Goal: Task Accomplishment & Management: Manage account settings

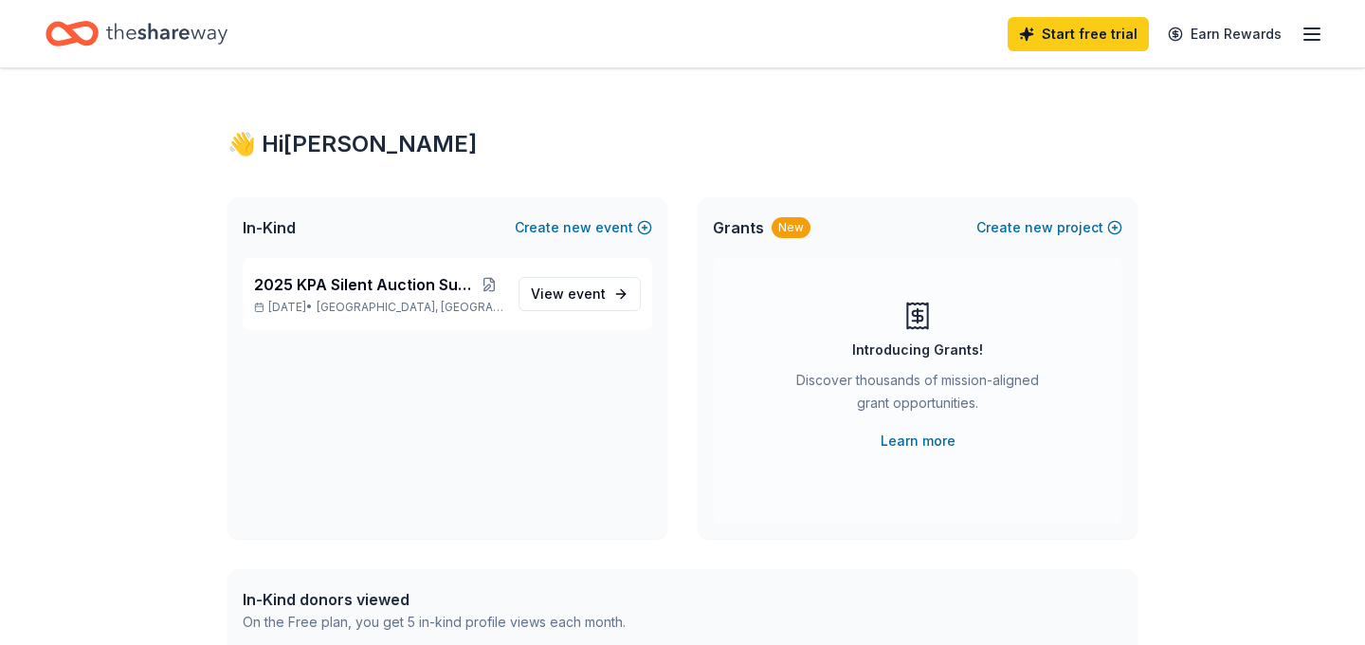
click at [1311, 38] on icon "button" at bounding box center [1312, 34] width 23 height 23
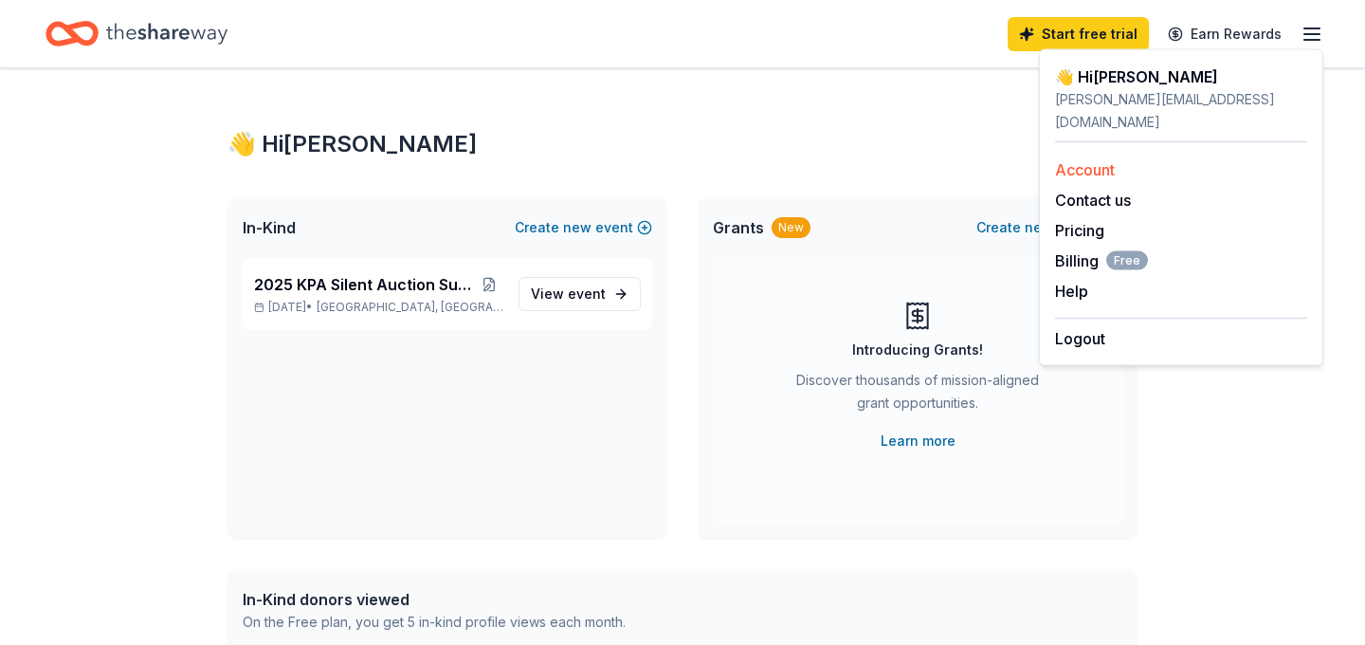
click at [1080, 160] on link "Account" at bounding box center [1085, 169] width 60 height 19
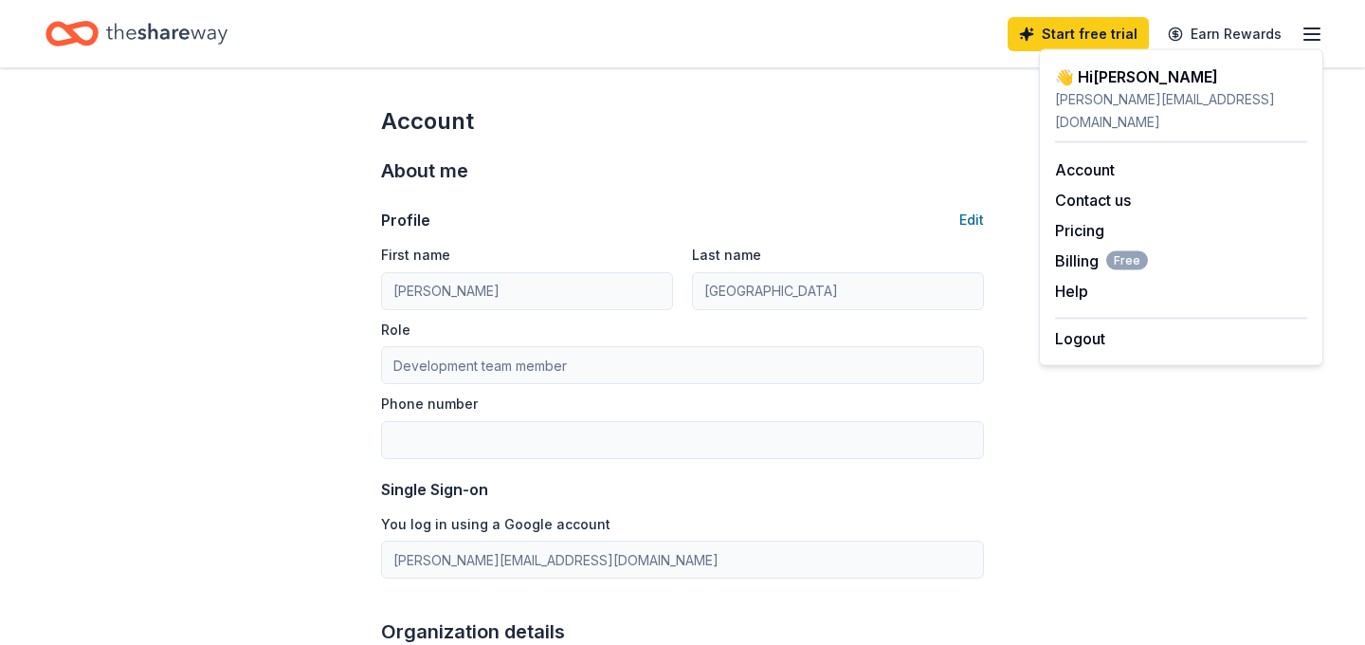
click at [572, 155] on div "About me Profile Edit First name Laura Last name Wittenberg Role Development te…" at bounding box center [682, 367] width 603 height 461
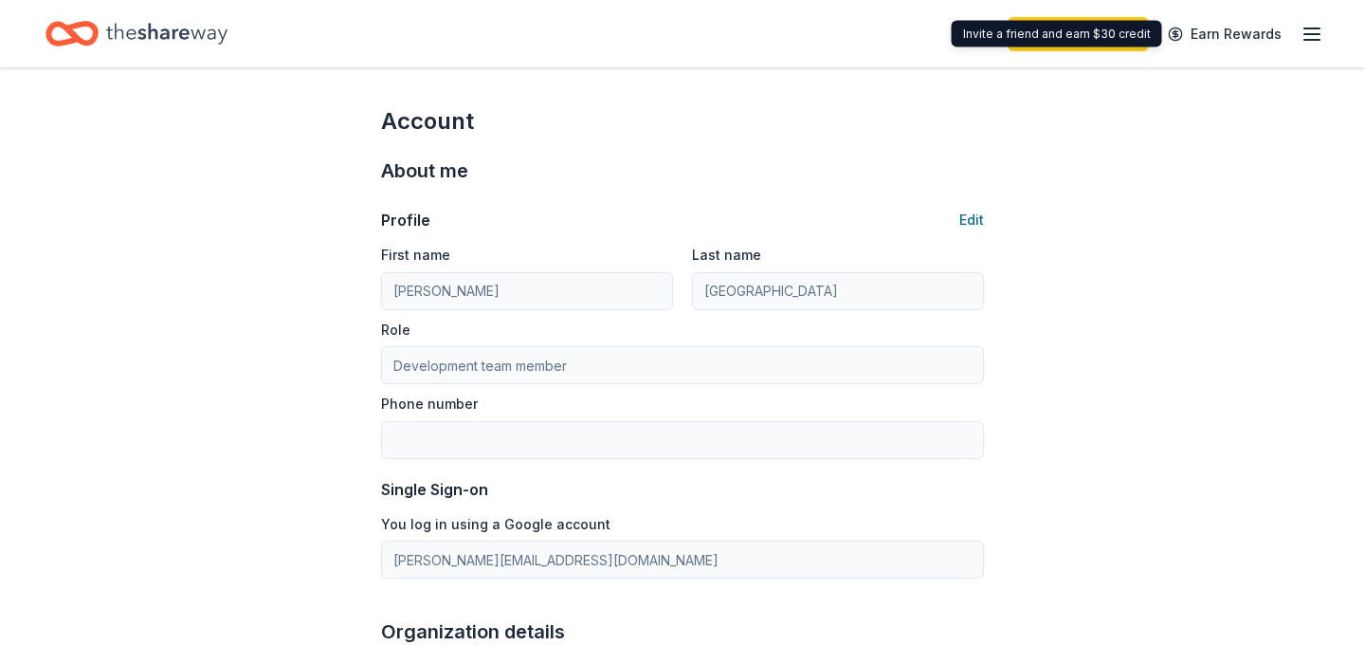
click at [1308, 31] on icon "button" at bounding box center [1312, 34] width 23 height 23
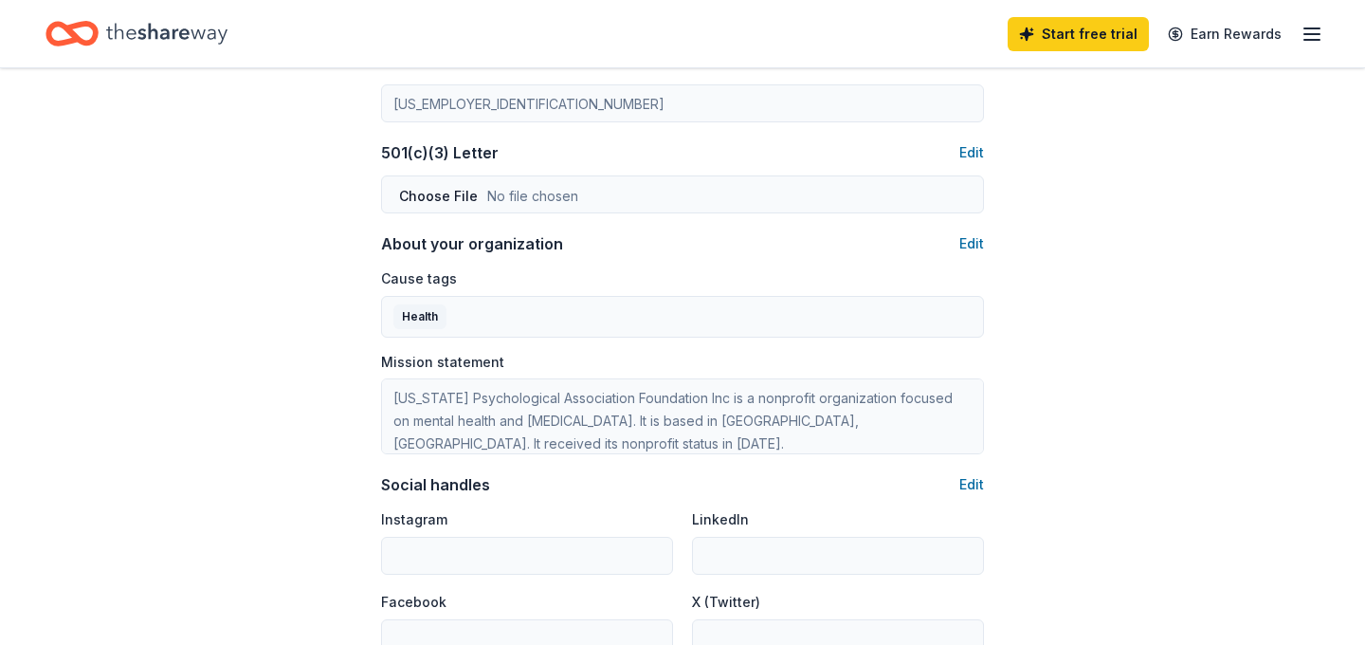
scroll to position [904, 0]
click at [972, 476] on button "Edit" at bounding box center [971, 483] width 25 height 23
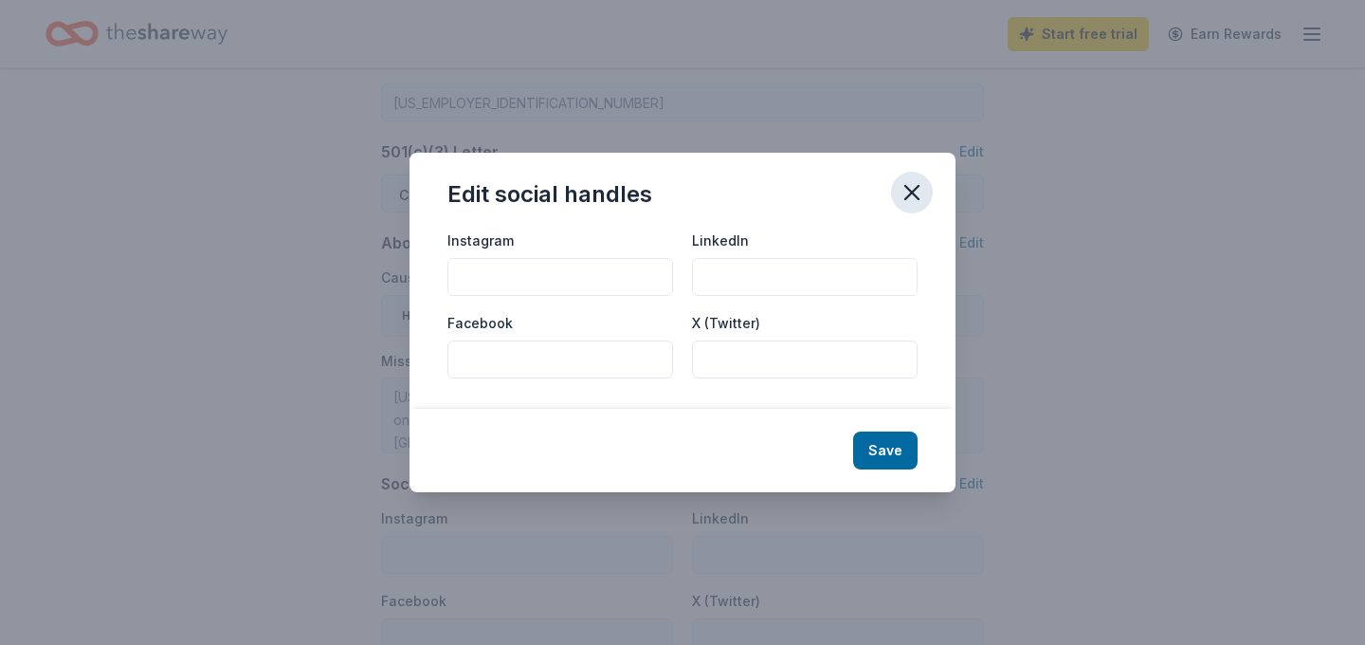
click at [907, 197] on icon "button" at bounding box center [911, 192] width 13 height 13
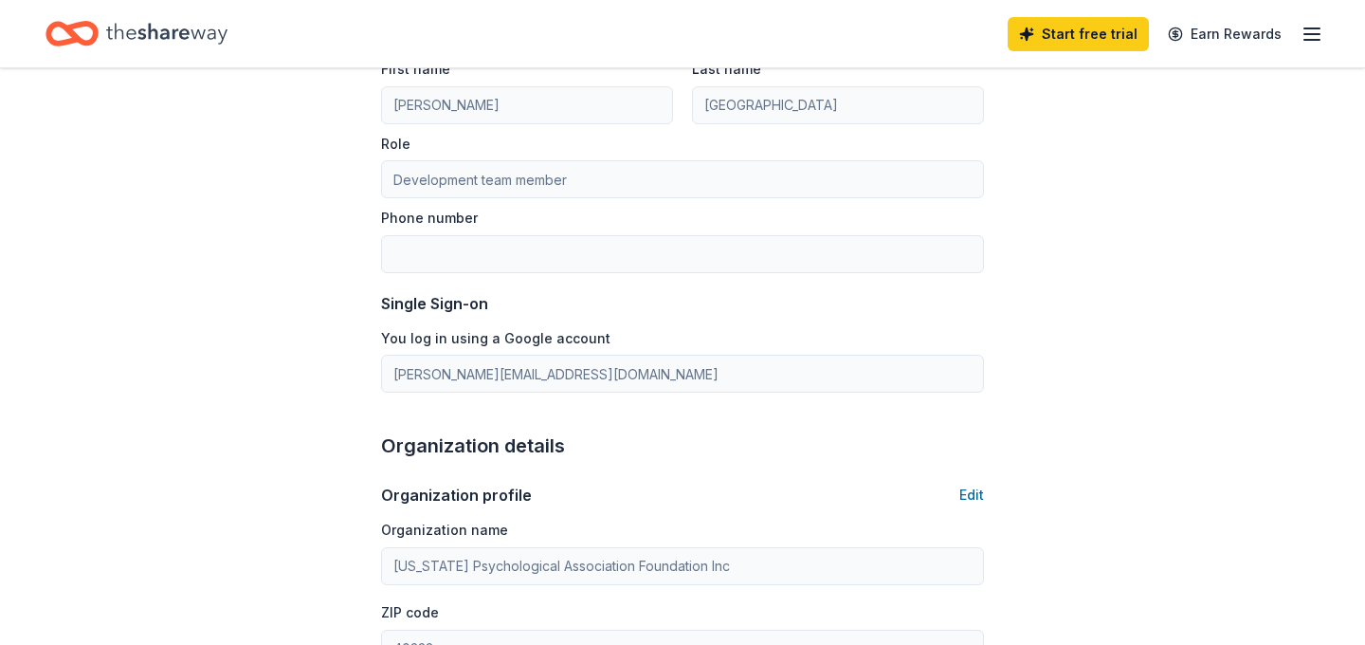
scroll to position [0, 0]
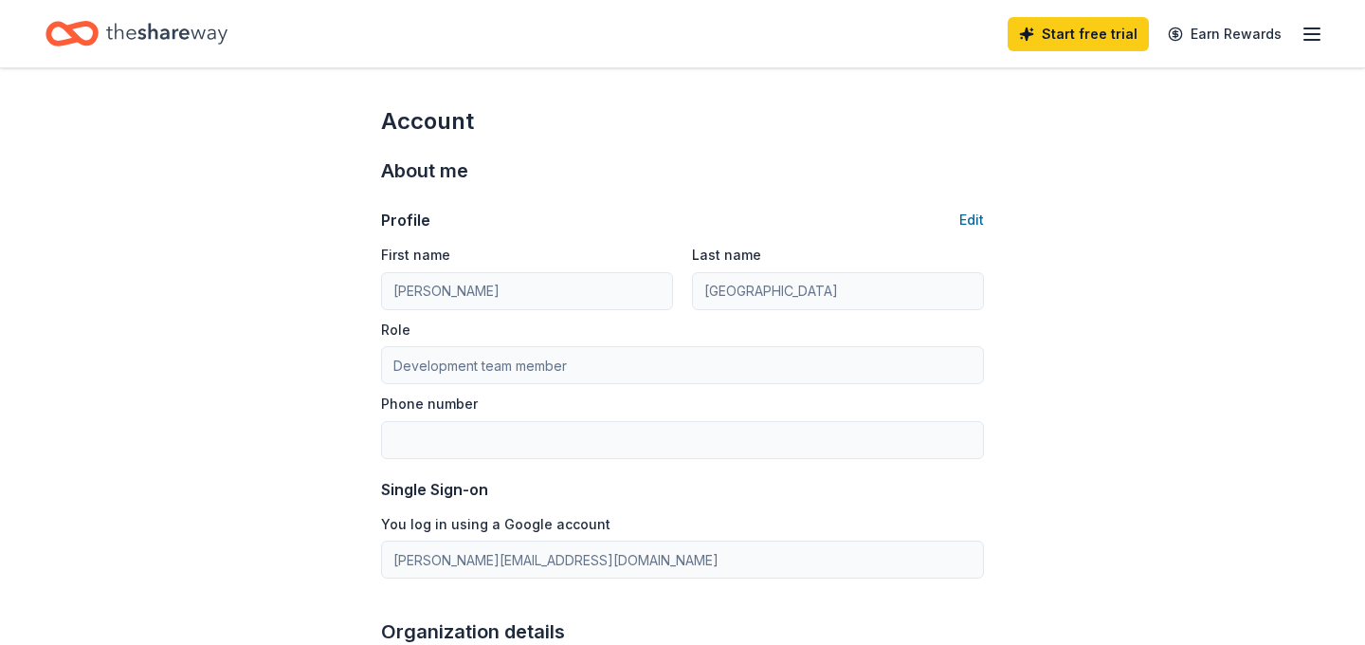
click at [151, 28] on icon "Home" at bounding box center [166, 33] width 121 height 39
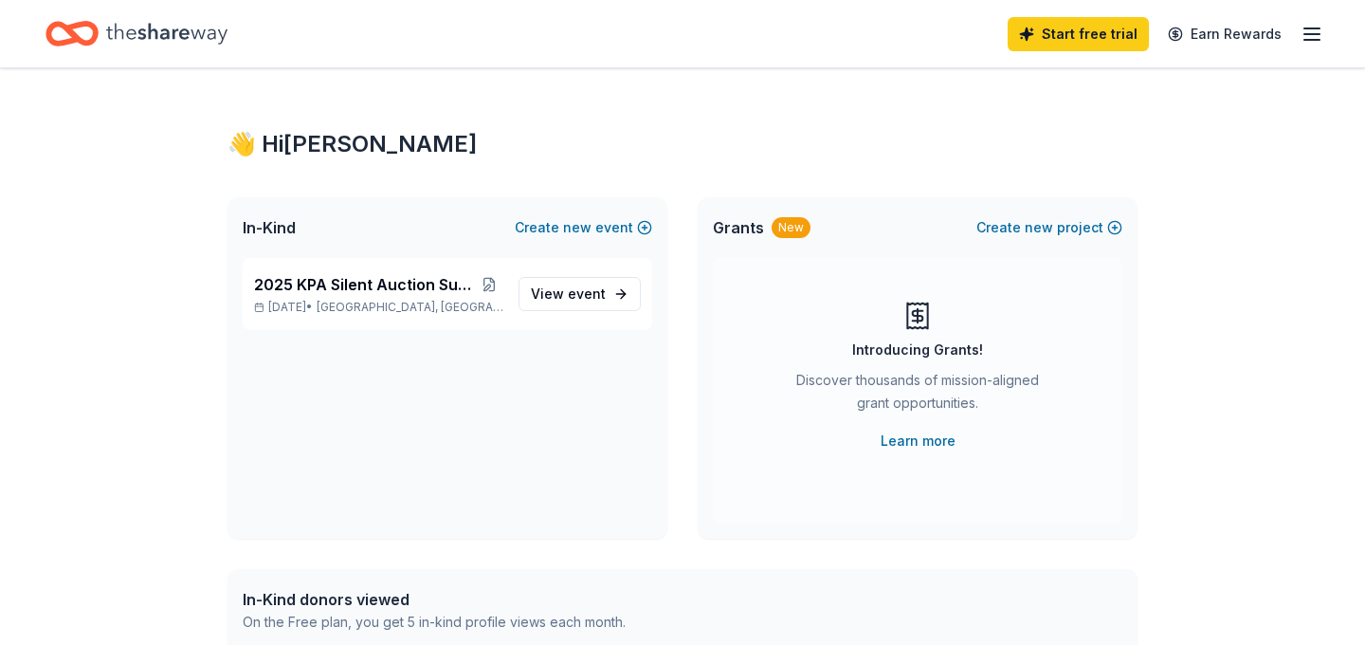
click at [1301, 36] on icon "button" at bounding box center [1312, 34] width 23 height 23
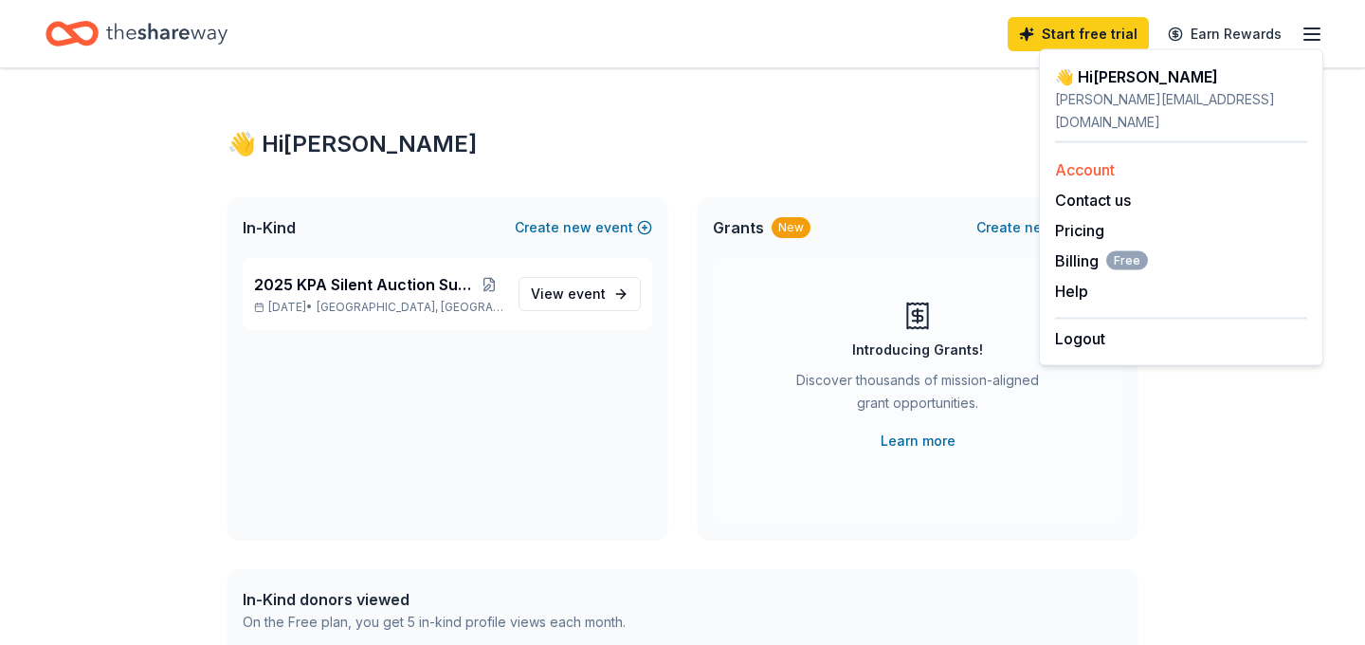
click at [1102, 160] on link "Account" at bounding box center [1085, 169] width 60 height 19
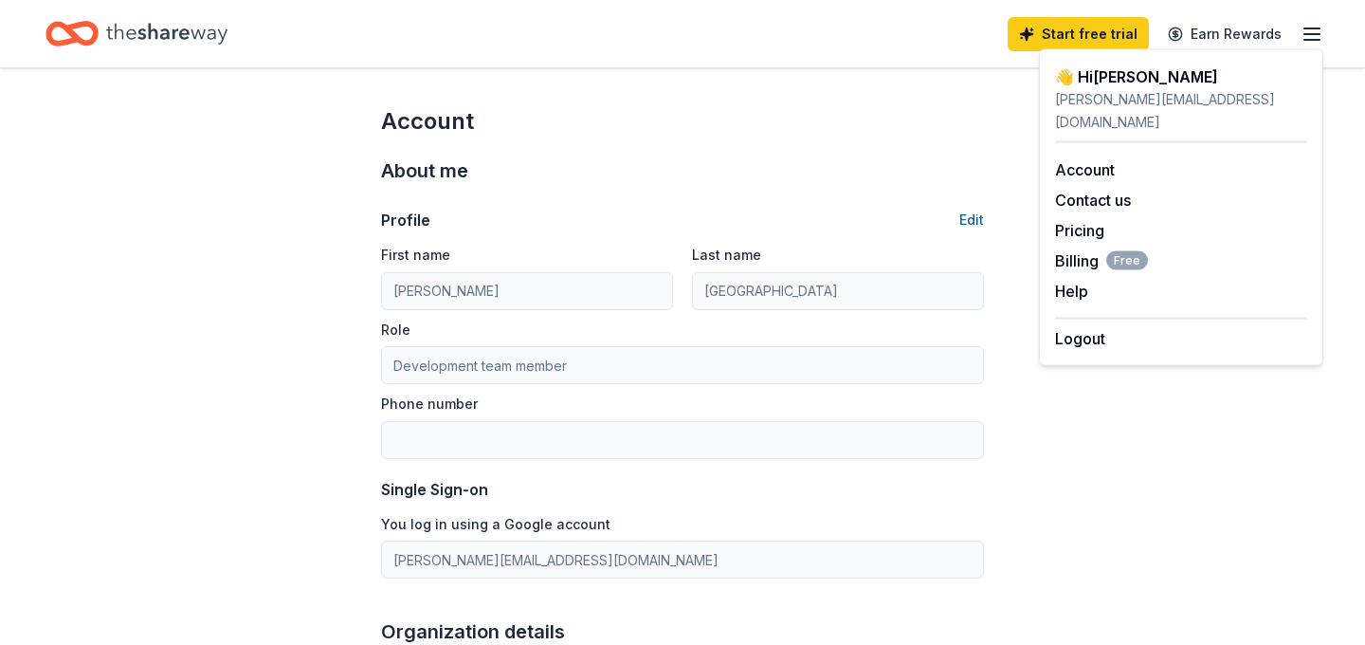
click at [609, 195] on div "Profile Edit First name Laura Last name Wittenberg Role Development team member…" at bounding box center [682, 382] width 603 height 392
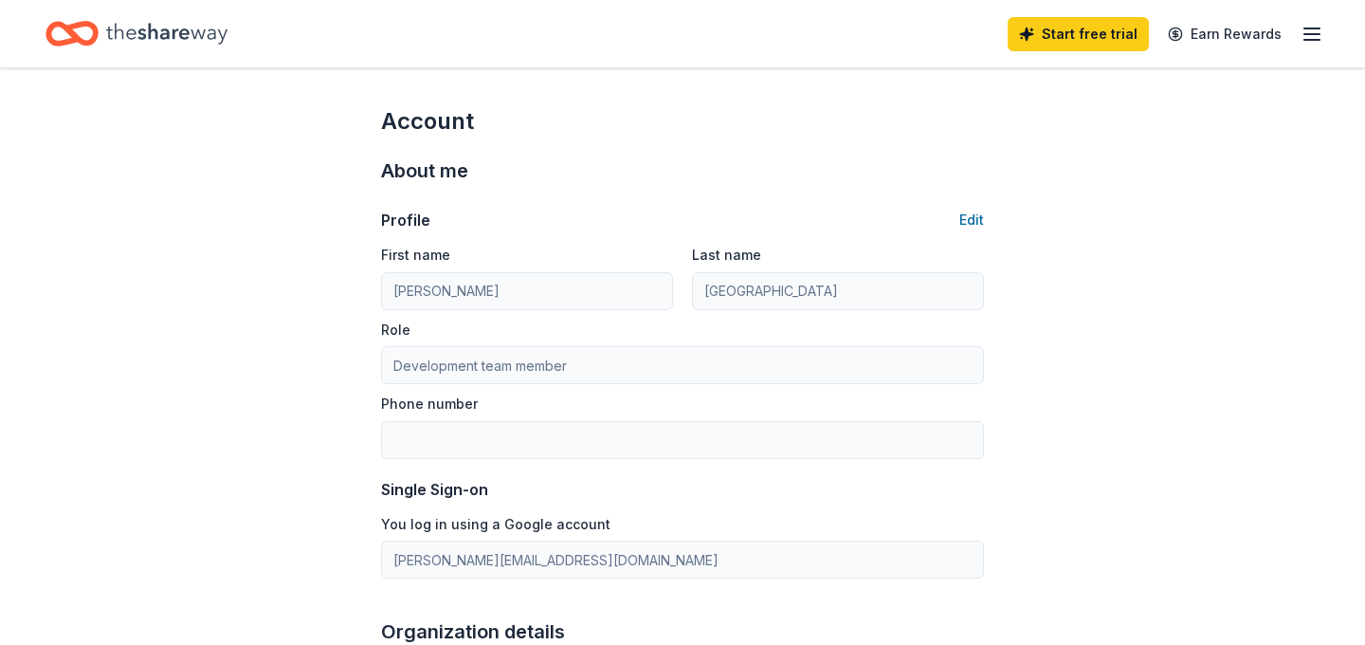
click at [171, 45] on icon "Home" at bounding box center [166, 33] width 121 height 39
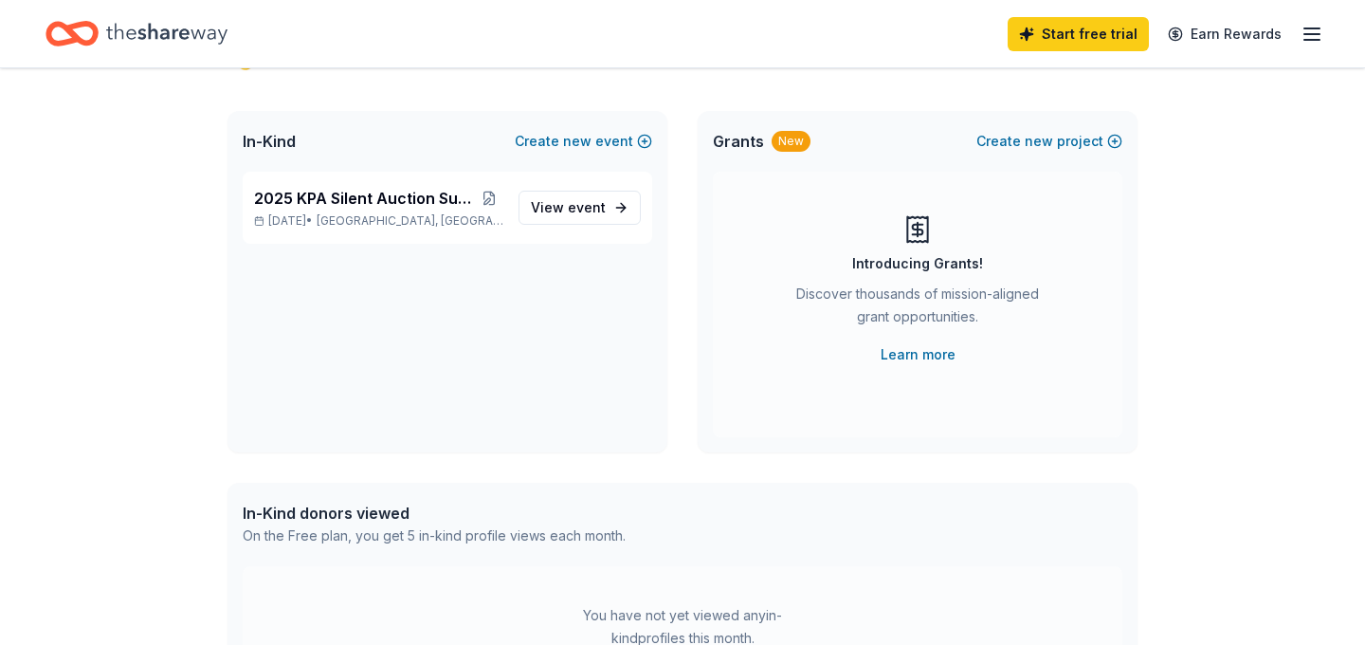
scroll to position [90, 0]
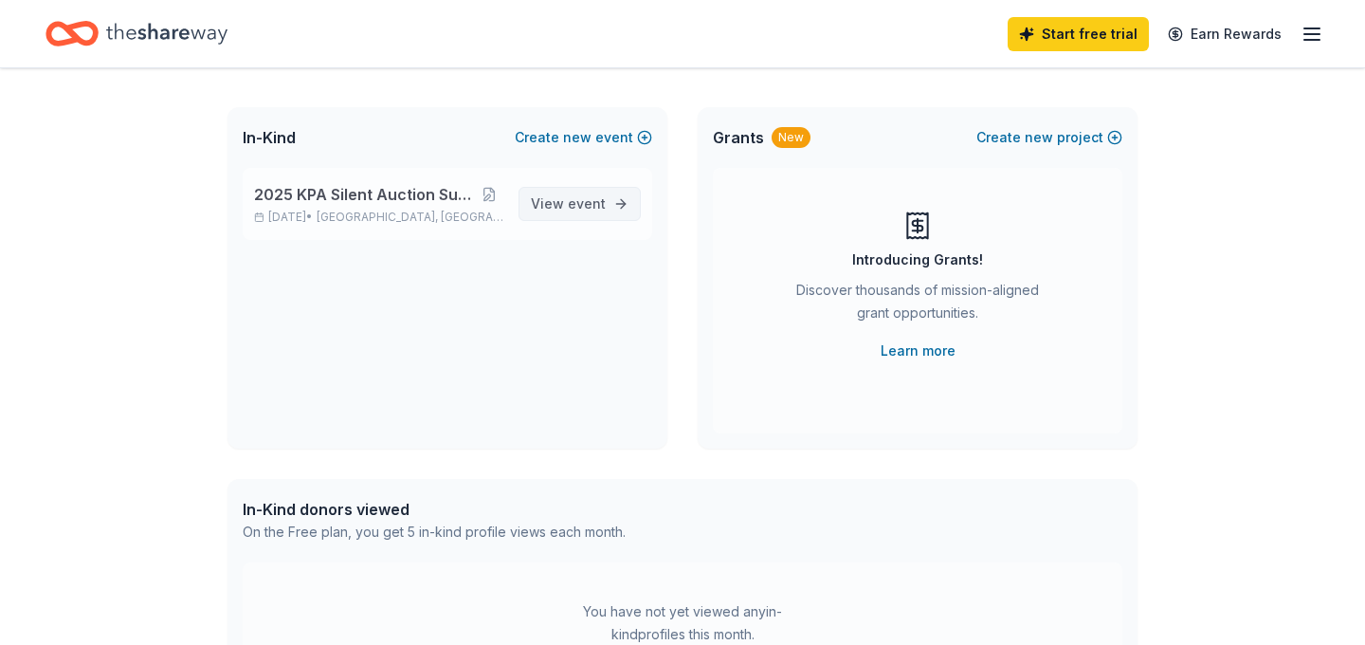
click at [588, 204] on span "event" at bounding box center [587, 203] width 38 height 16
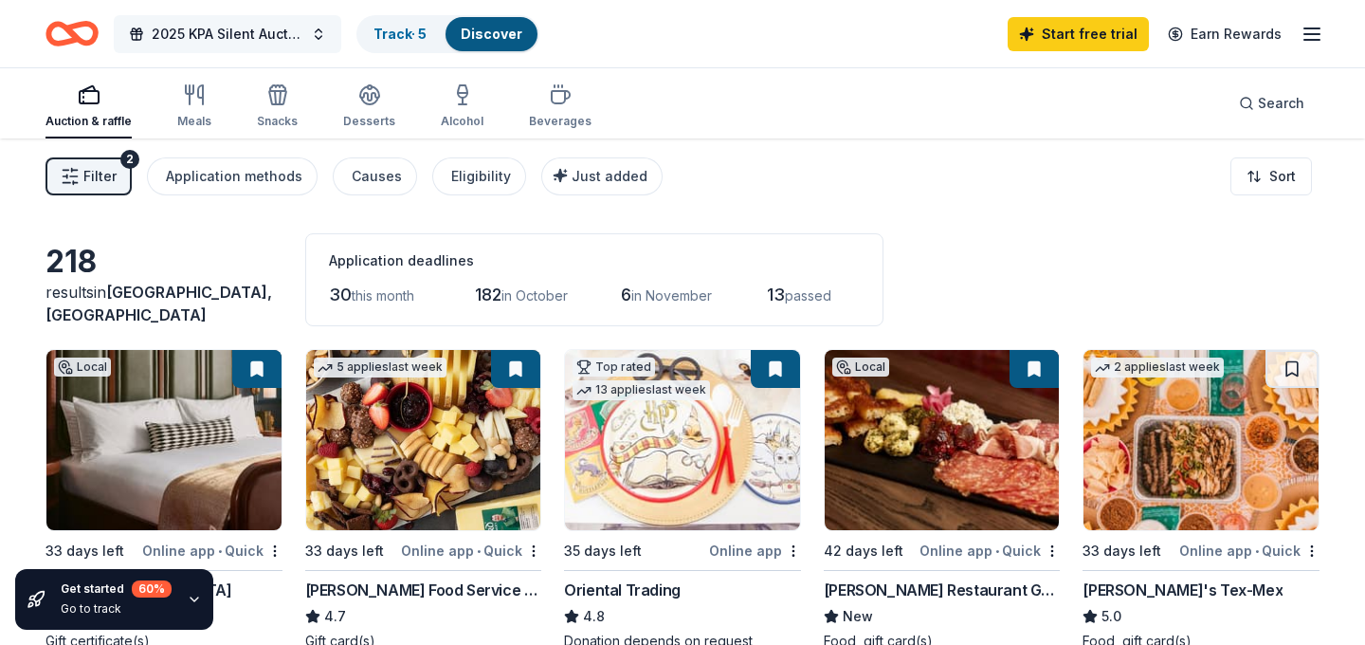
click at [242, 35] on span "2025 KPA Silent Auction Supporting KPF" at bounding box center [228, 34] width 152 height 23
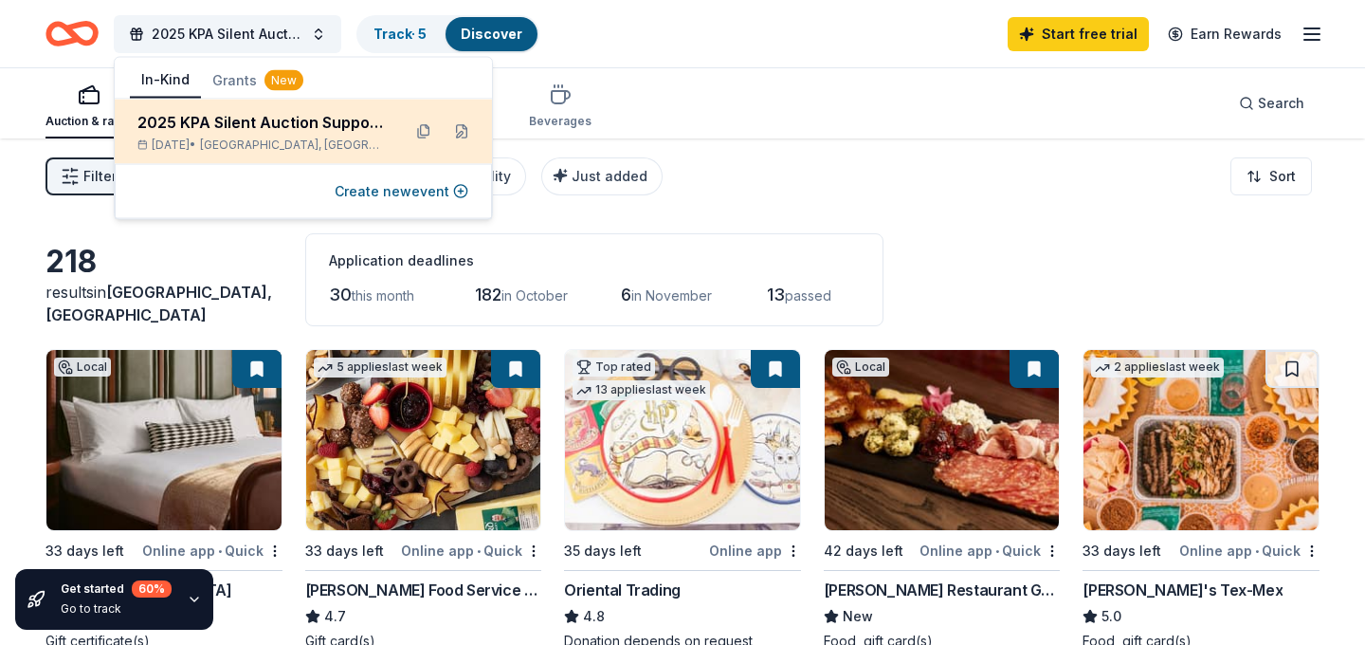
click at [326, 142] on div "Nov 14, 2025 • Lexington, KY" at bounding box center [261, 144] width 248 height 15
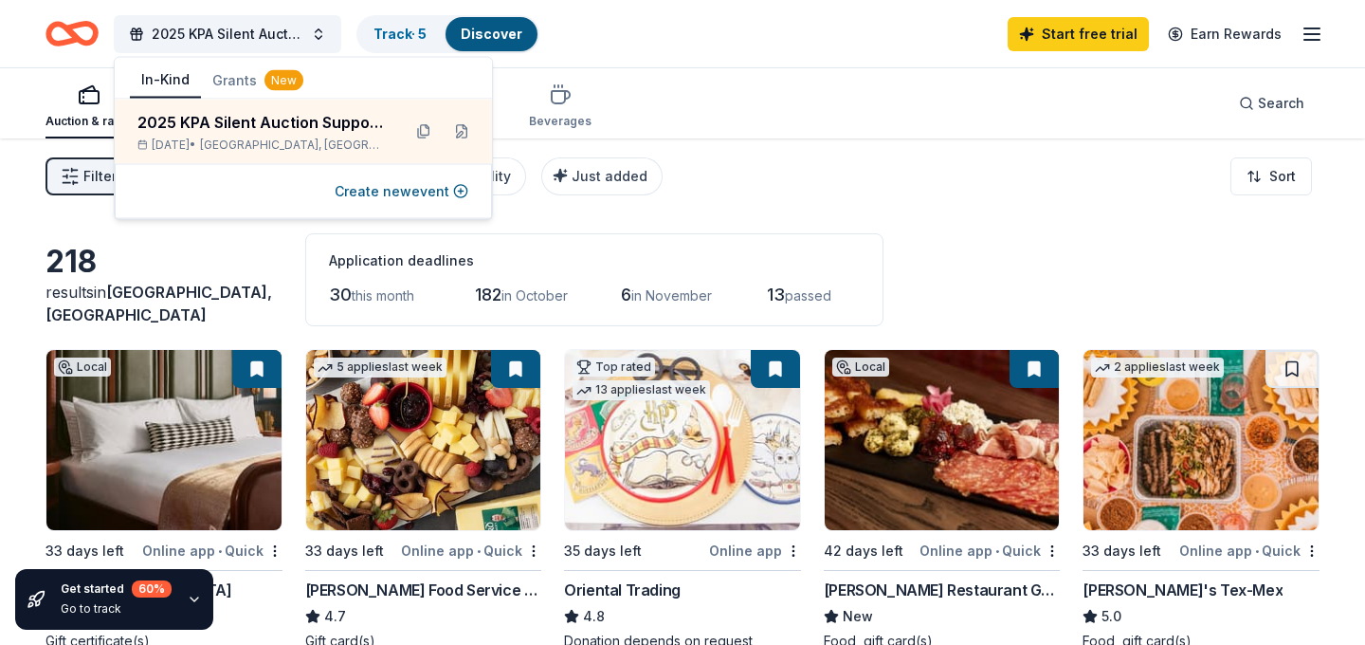
click at [1315, 36] on icon "button" at bounding box center [1312, 34] width 23 height 23
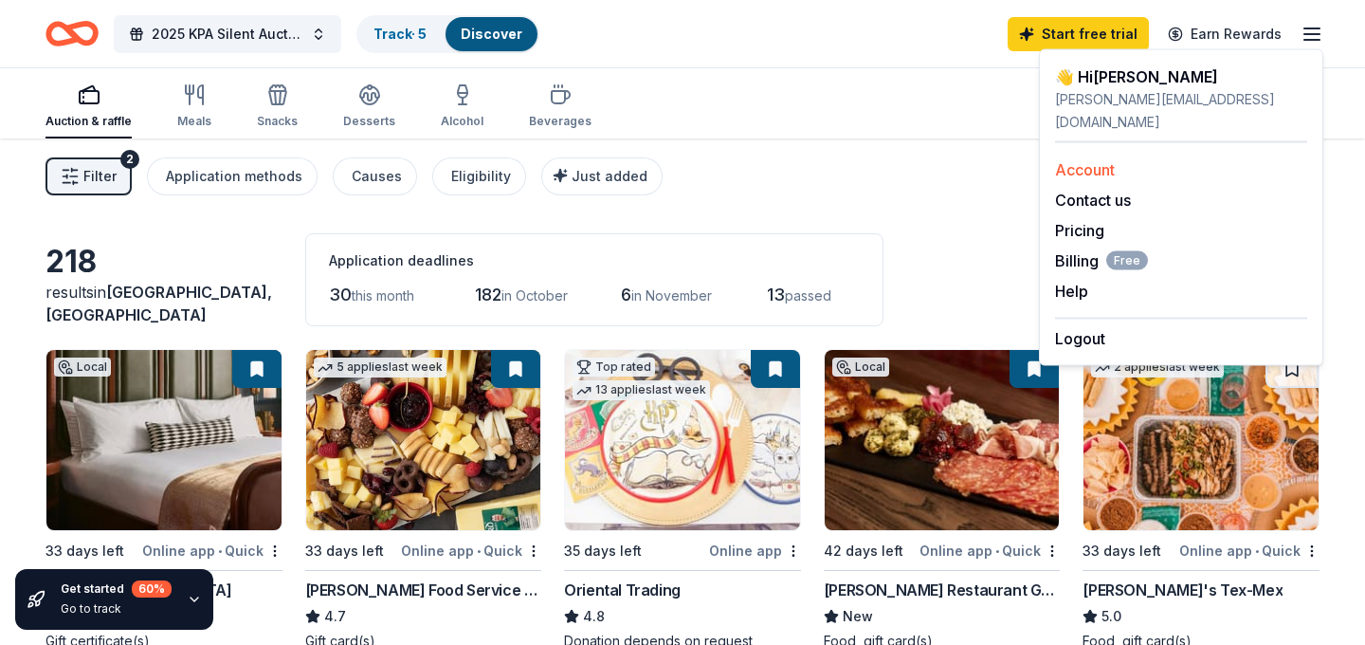
click at [1082, 160] on link "Account" at bounding box center [1085, 169] width 60 height 19
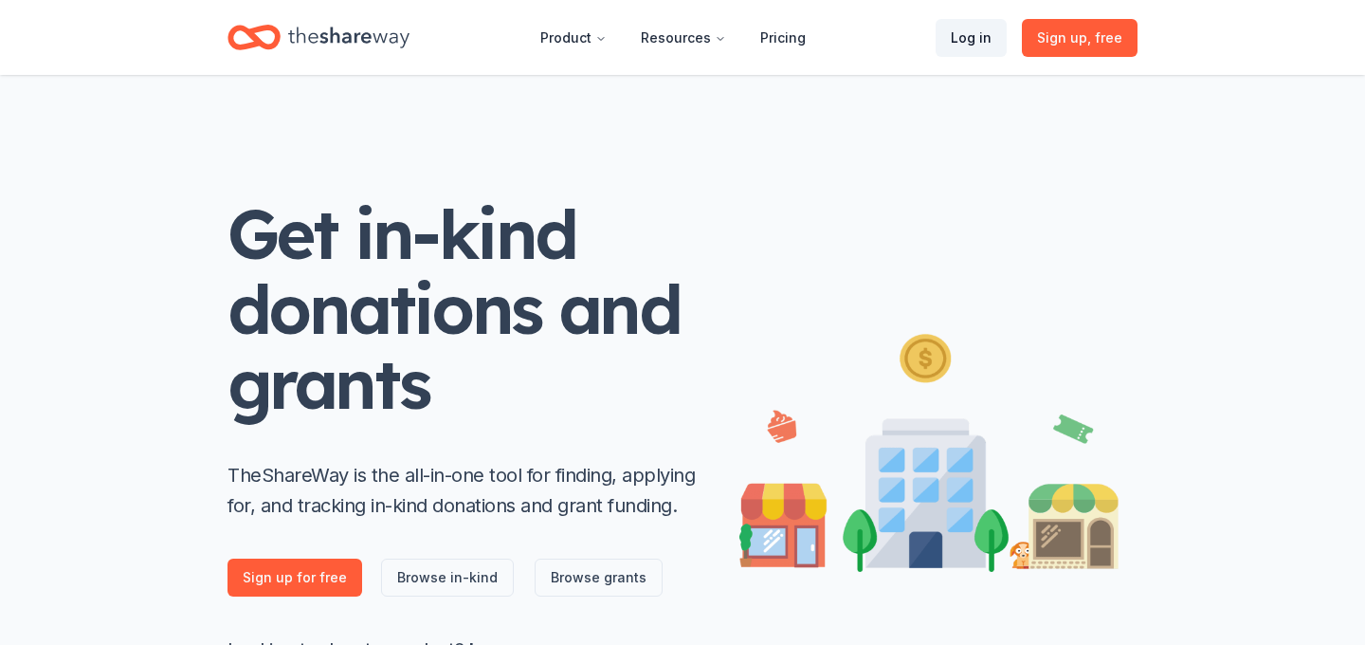
click at [962, 43] on link "Log in" at bounding box center [971, 38] width 71 height 38
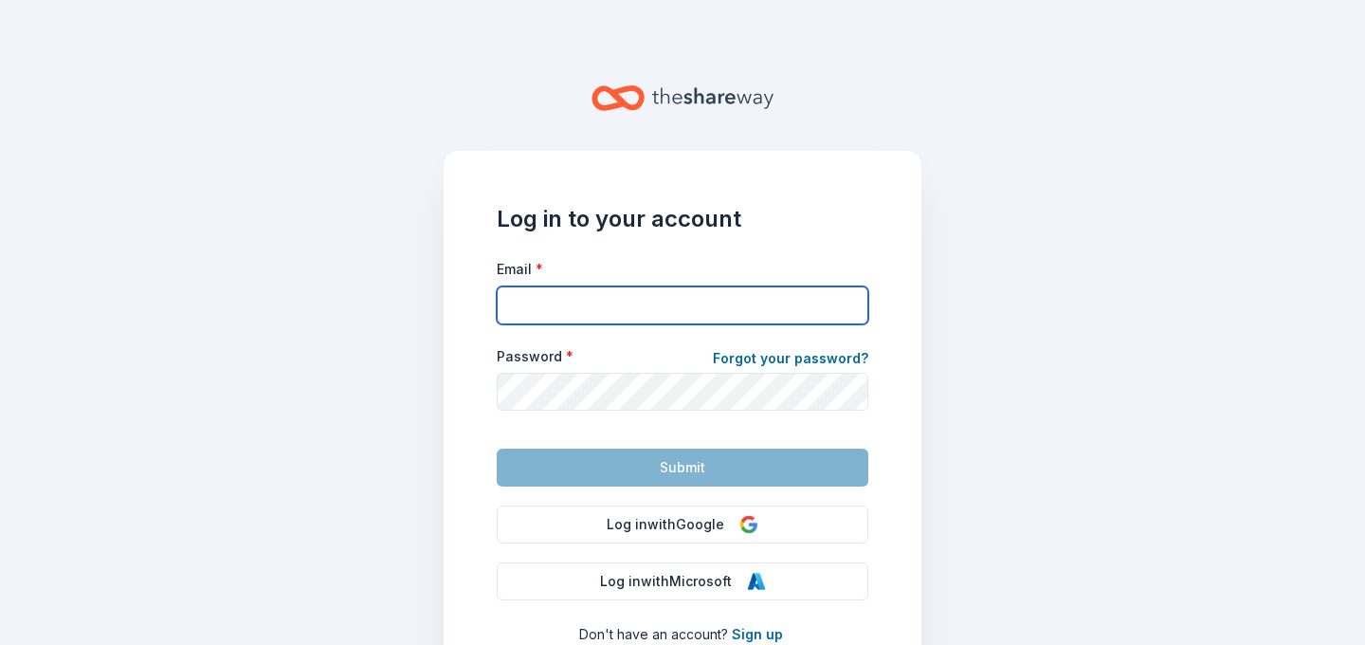
click at [664, 302] on input "Email *" at bounding box center [683, 305] width 372 height 38
type input "[PERSON_NAME][EMAIL_ADDRESS][DOMAIN_NAME]"
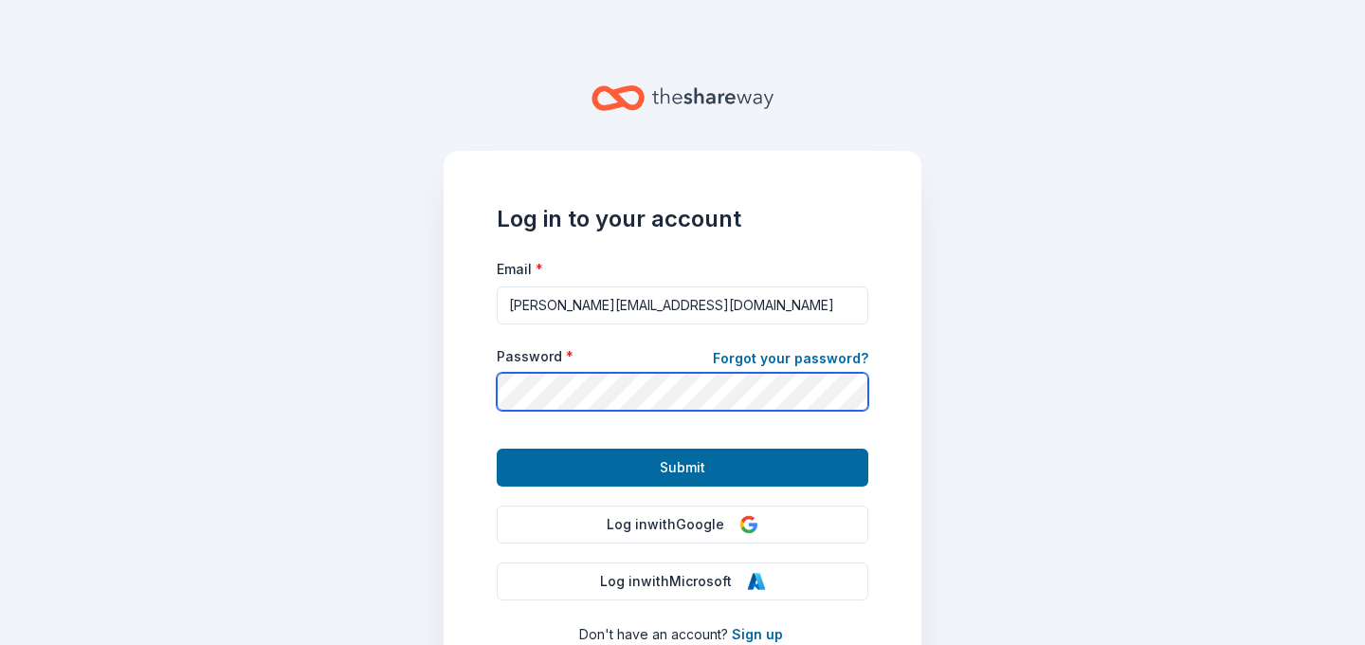
click at [497, 448] on button "Submit" at bounding box center [683, 467] width 372 height 38
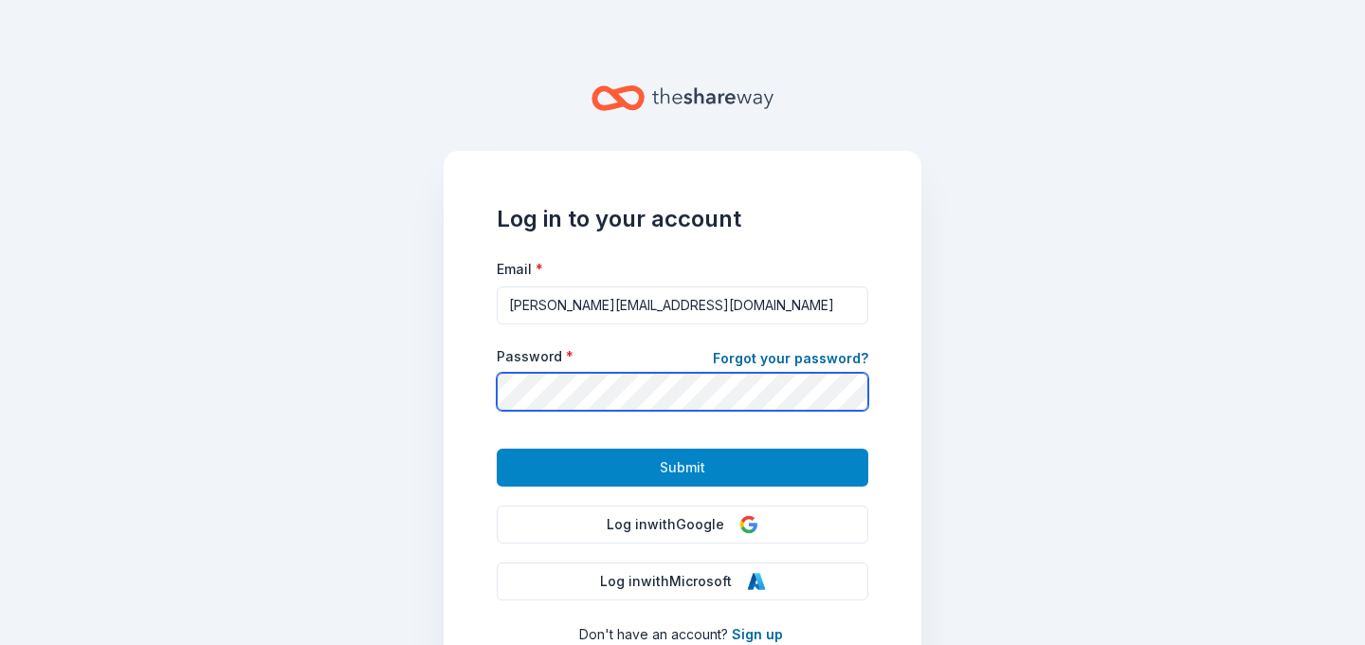
click at [497, 448] on button "Submit" at bounding box center [683, 467] width 372 height 38
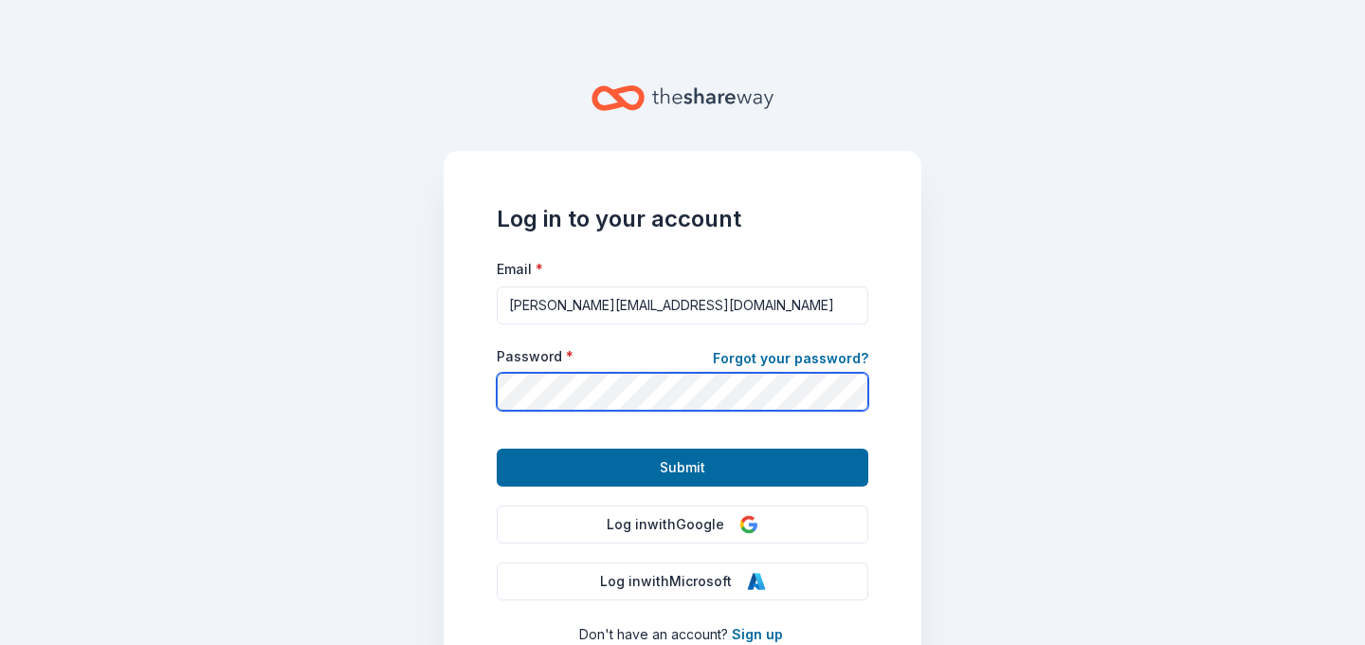
click at [322, 372] on main "Log in to your account Email * laura@kpa.org Password * Forgot your password? S…" at bounding box center [682, 322] width 1365 height 645
click at [497, 448] on button "Submit" at bounding box center [683, 467] width 372 height 38
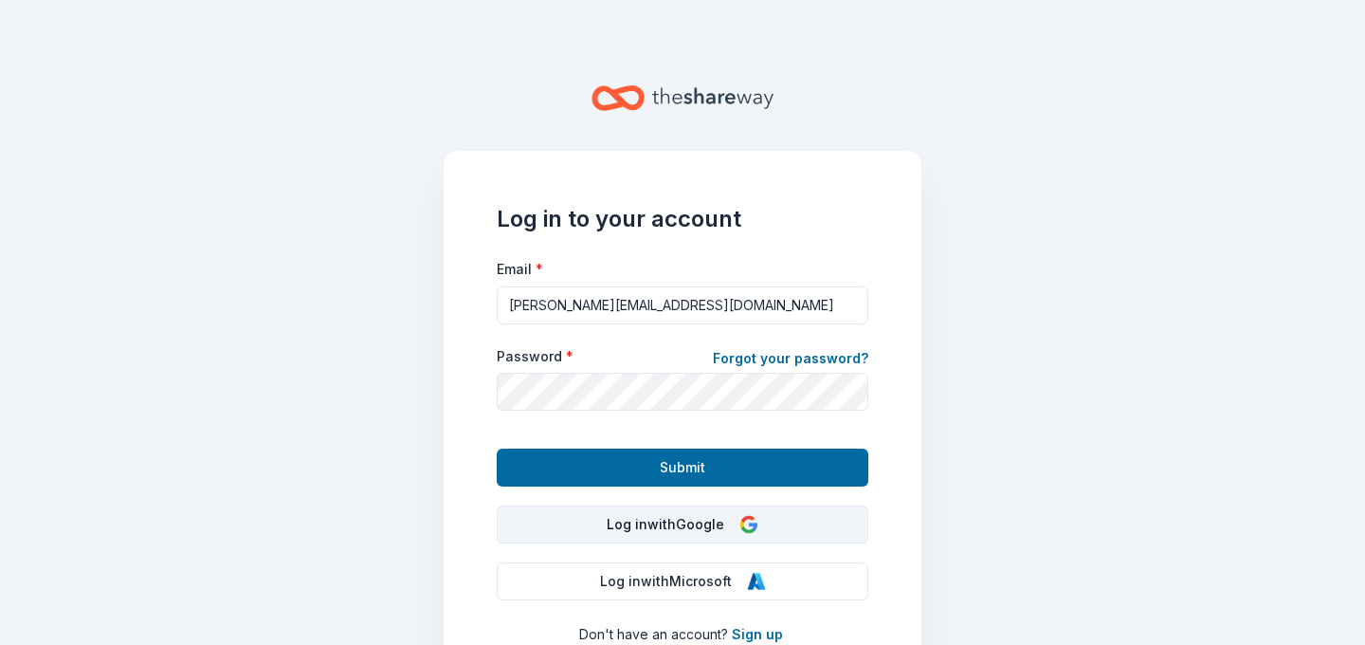
click at [583, 512] on button "Log in with Google" at bounding box center [683, 524] width 372 height 38
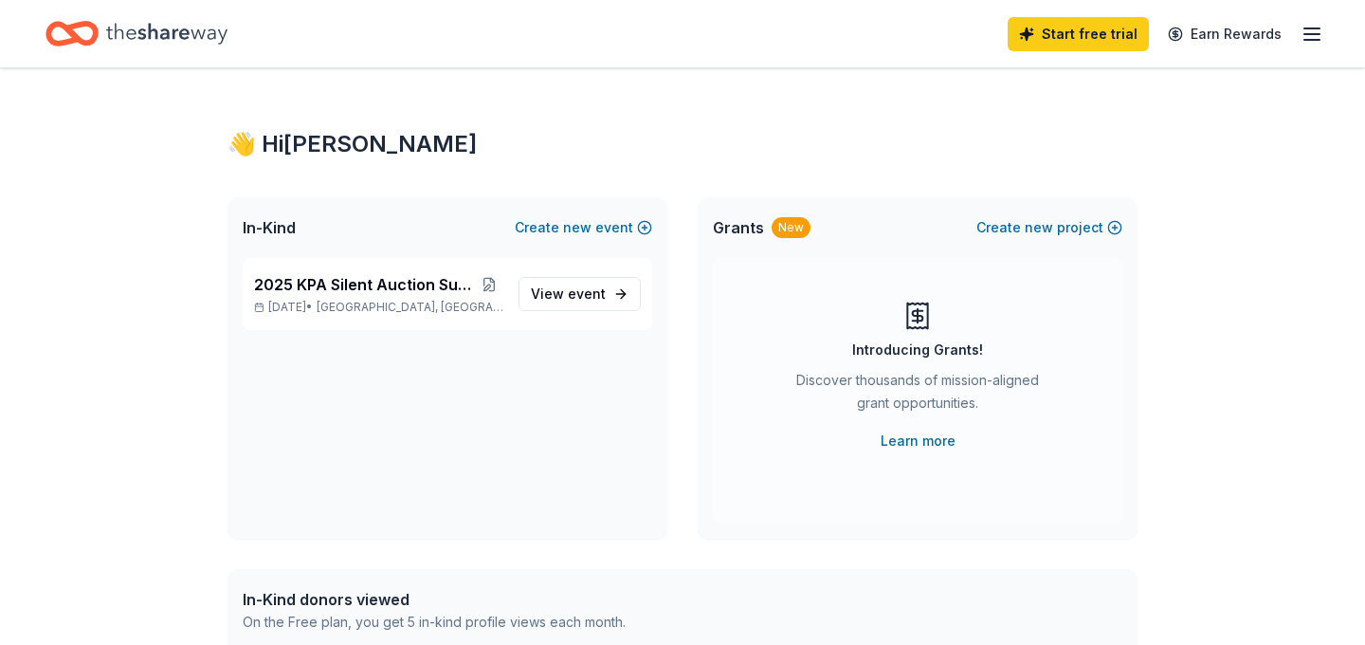
click at [1303, 37] on icon "button" at bounding box center [1312, 34] width 23 height 23
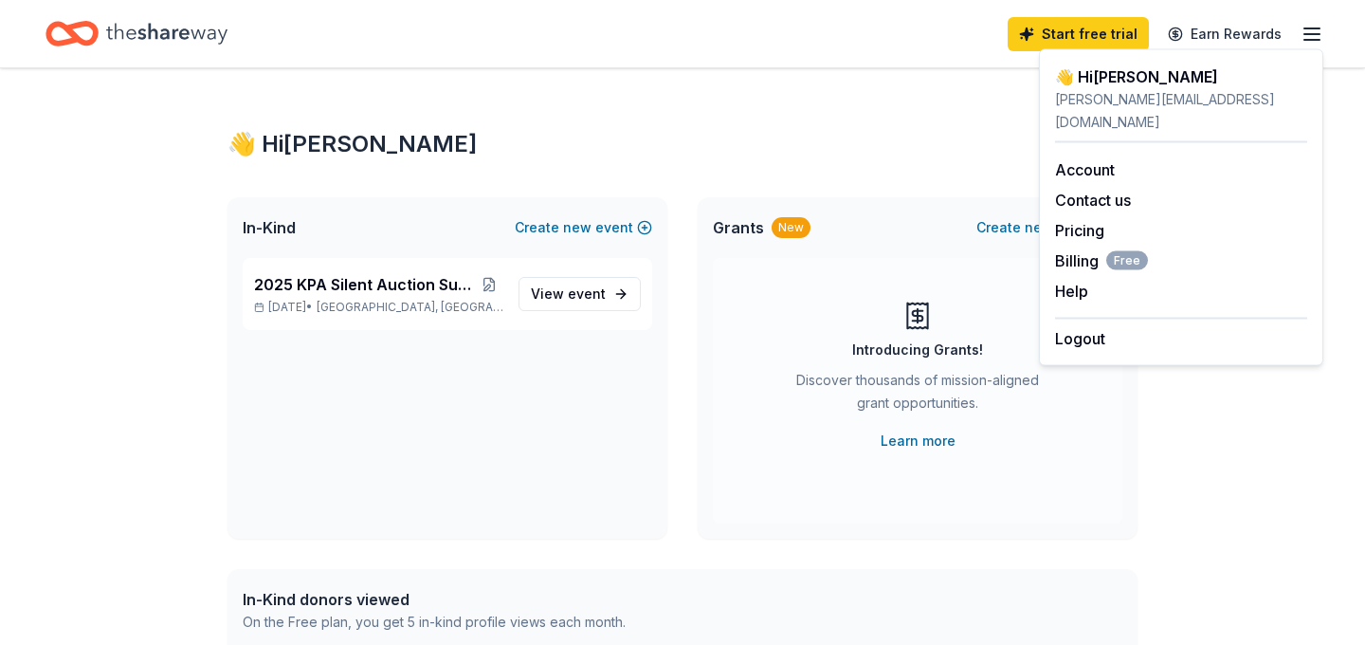
click at [1142, 318] on div "Logout" at bounding box center [1181, 334] width 252 height 32
click at [1083, 327] on button "Logout" at bounding box center [1080, 338] width 50 height 23
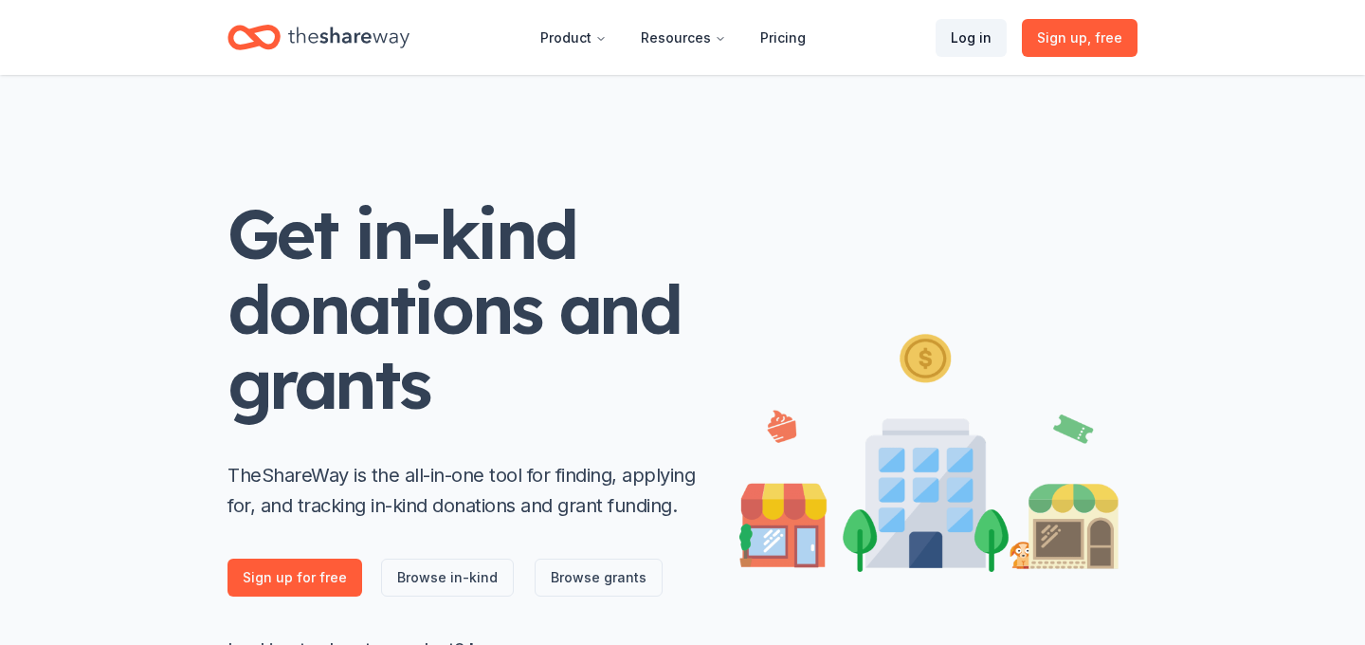
click at [980, 37] on link "Log in" at bounding box center [971, 38] width 71 height 38
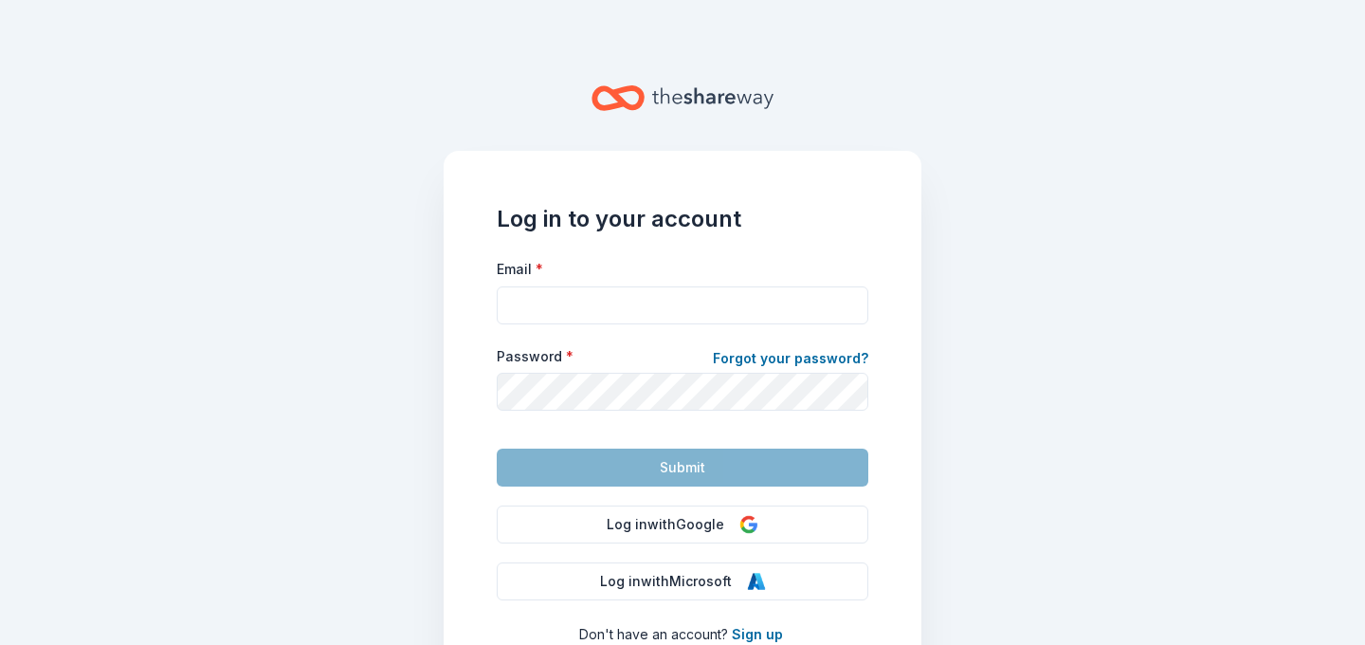
click at [639, 344] on form "Email * Password * Forgot your password? Submit" at bounding box center [683, 371] width 372 height 229
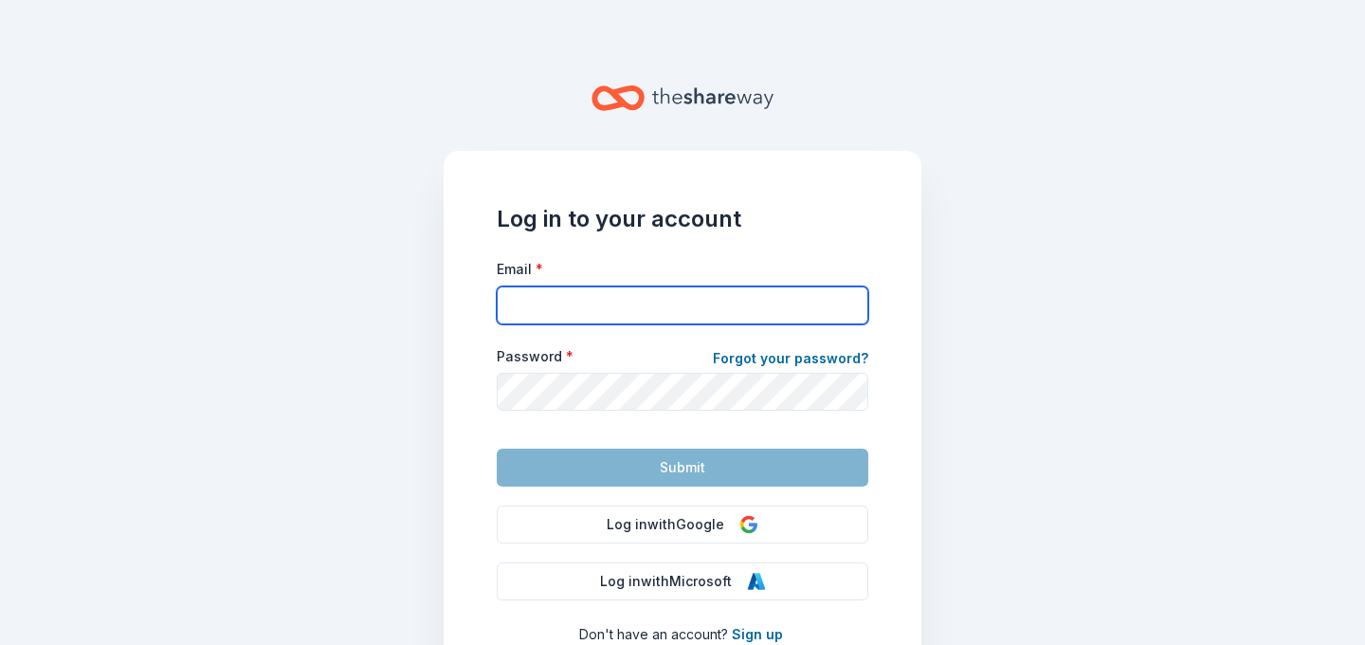
click at [624, 308] on input "Email *" at bounding box center [683, 305] width 372 height 38
type input "[EMAIL_ADDRESS][DOMAIN_NAME]"
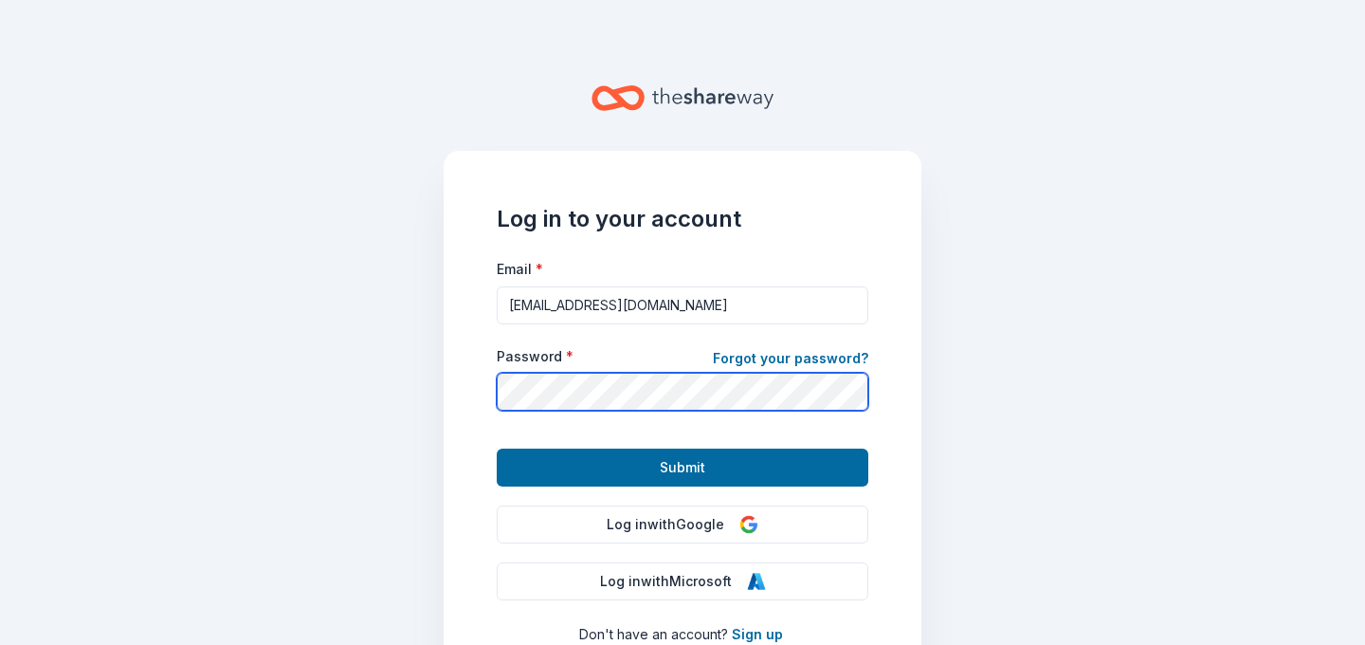
click at [497, 448] on button "Submit" at bounding box center [683, 467] width 372 height 38
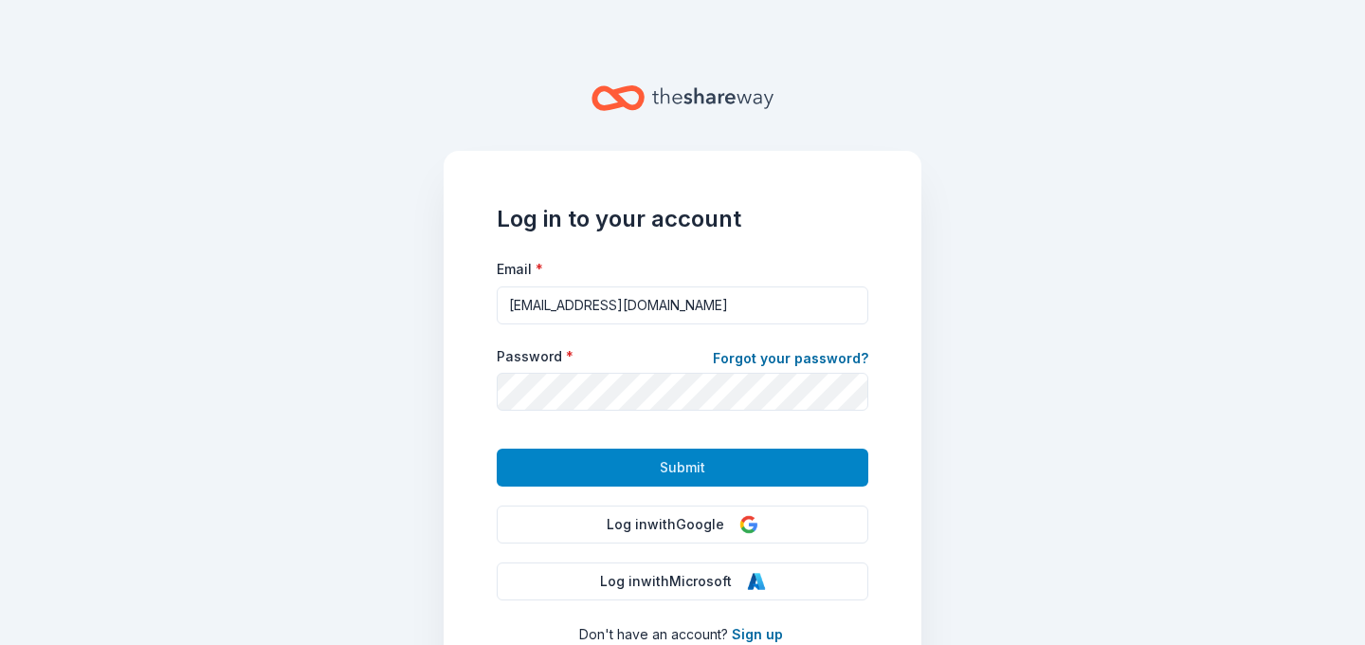
click at [642, 472] on button "Submit" at bounding box center [683, 467] width 372 height 38
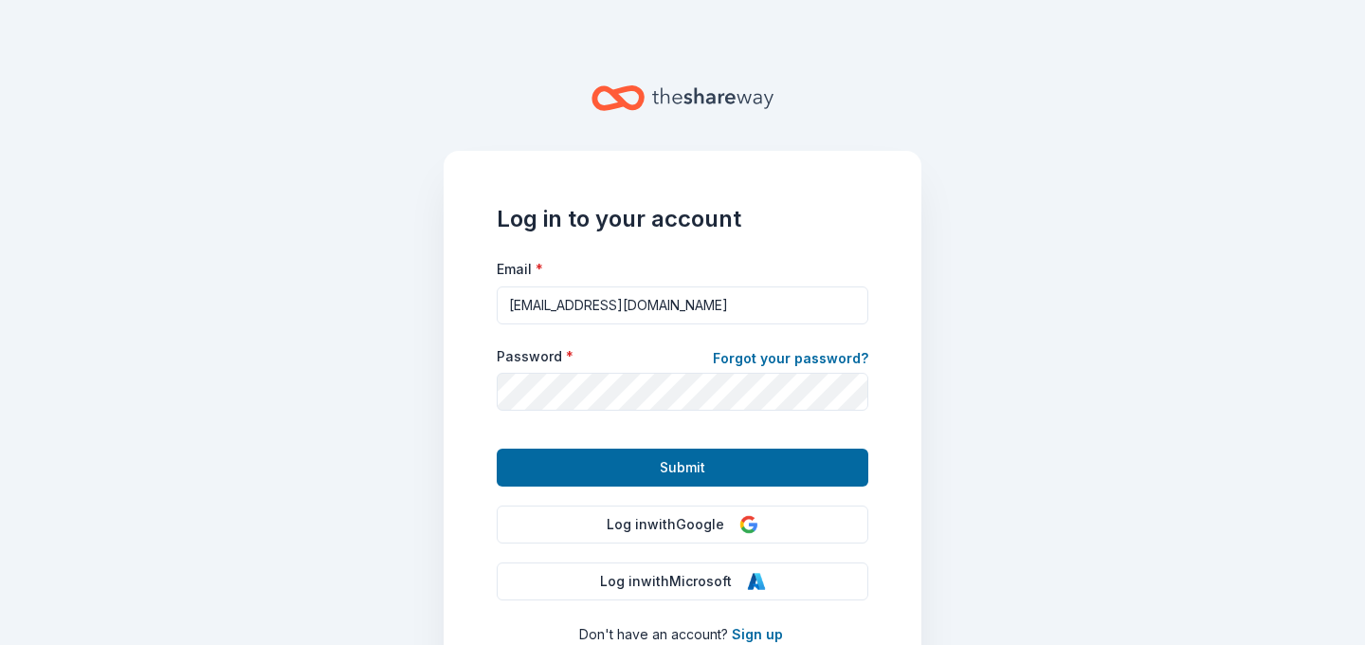
scroll to position [168, 0]
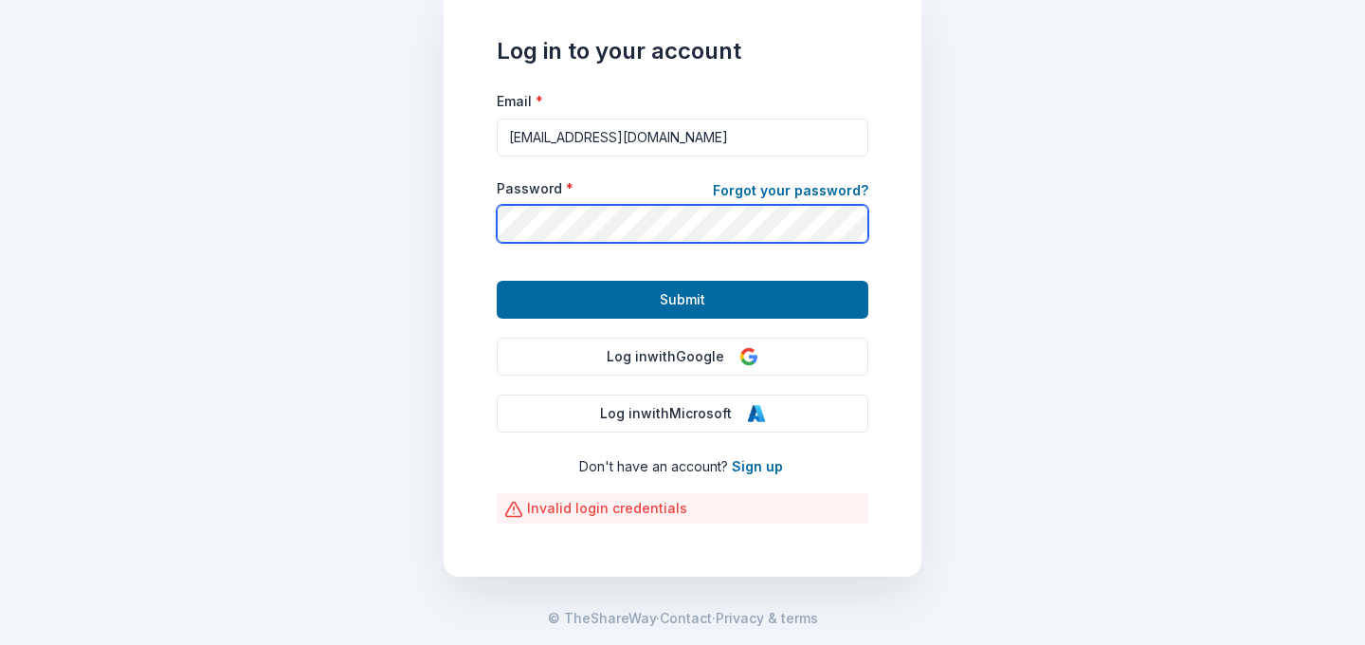
click at [400, 194] on main "Log in to your account Email * [EMAIL_ADDRESS][DOMAIN_NAME] Password * Forgot y…" at bounding box center [682, 322] width 1365 height 645
click at [497, 281] on button "Submit" at bounding box center [683, 300] width 372 height 38
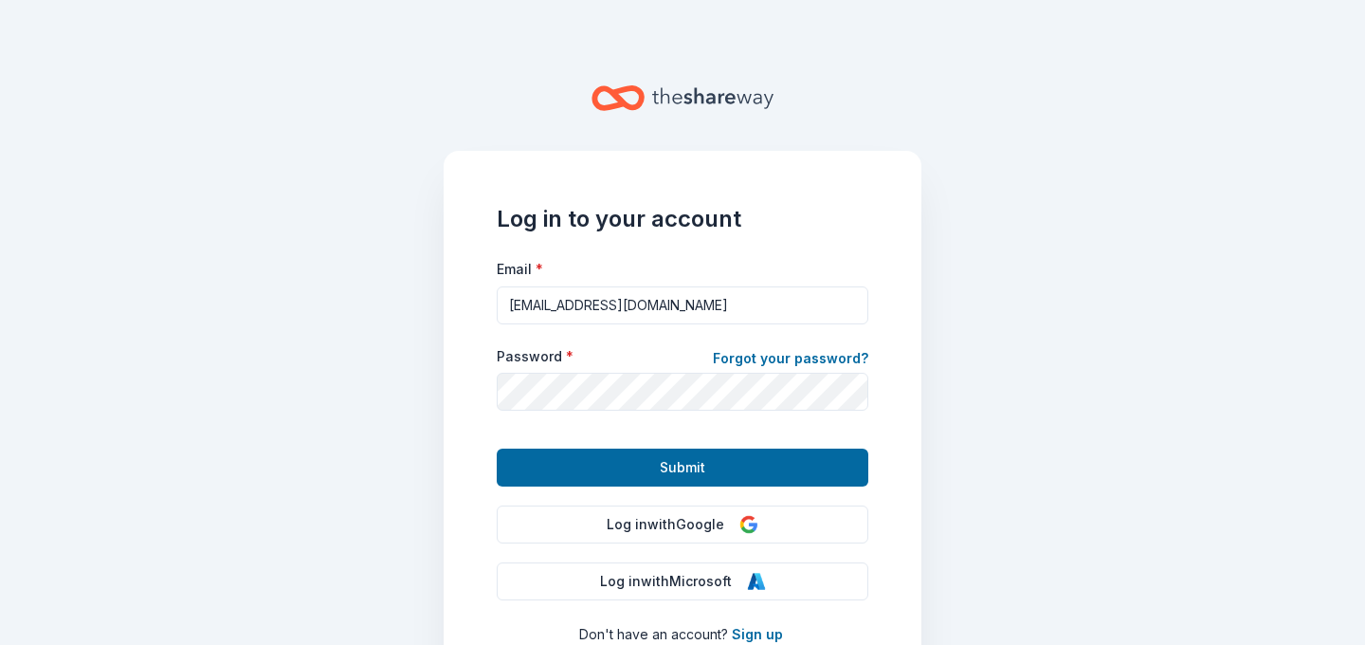
click at [633, 94] on icon "Home" at bounding box center [618, 98] width 53 height 45
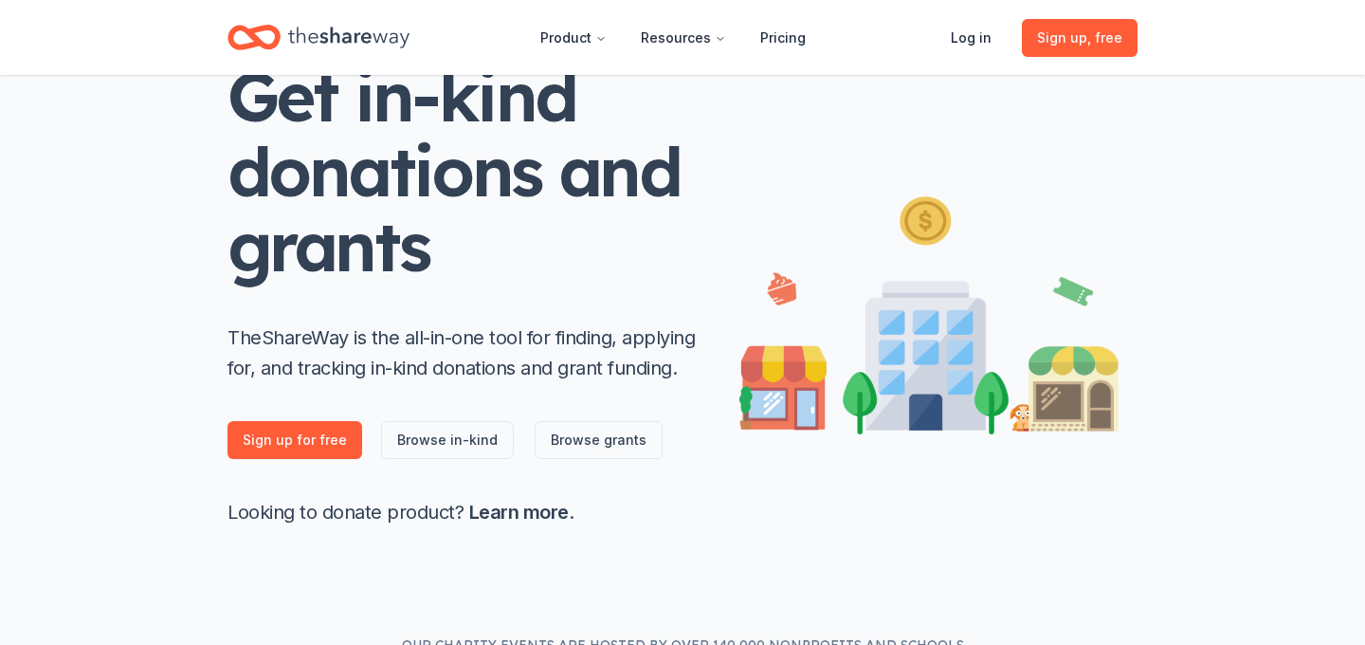
scroll to position [139, 0]
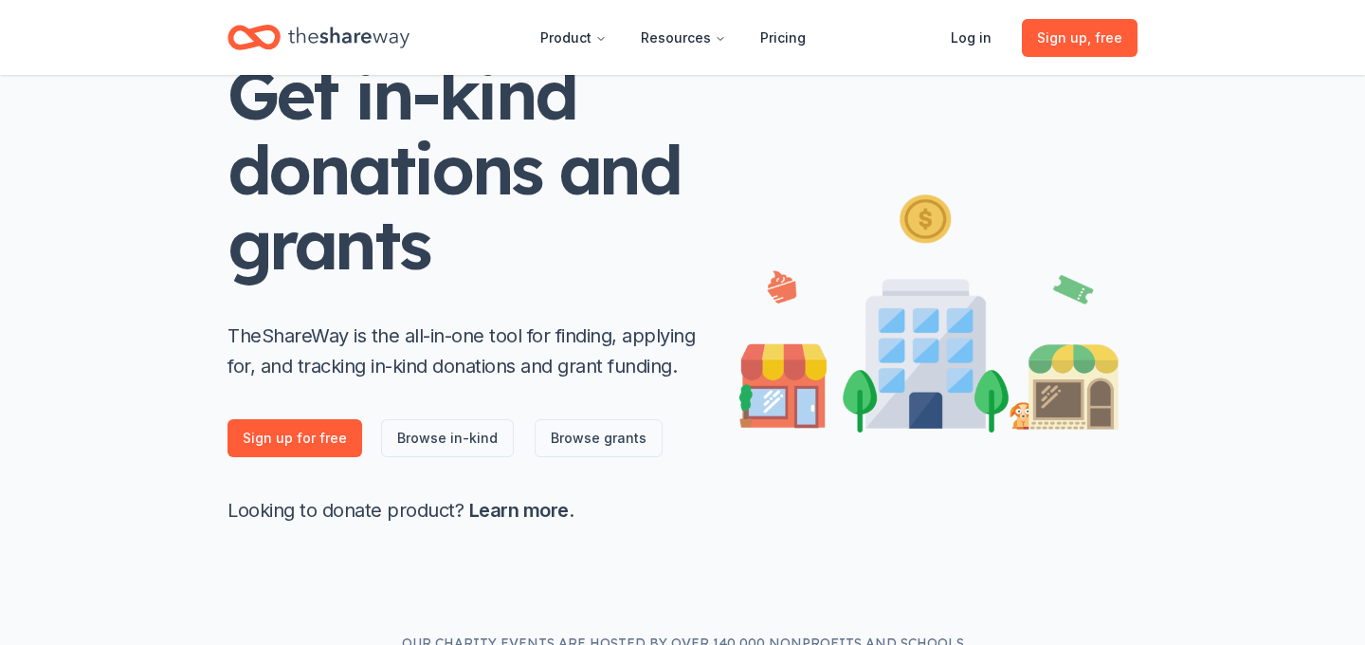
click at [493, 583] on div "Get in-kind donations and grants TheShareWay is the all-in-one tool for finding…" at bounding box center [682, 284] width 971 height 696
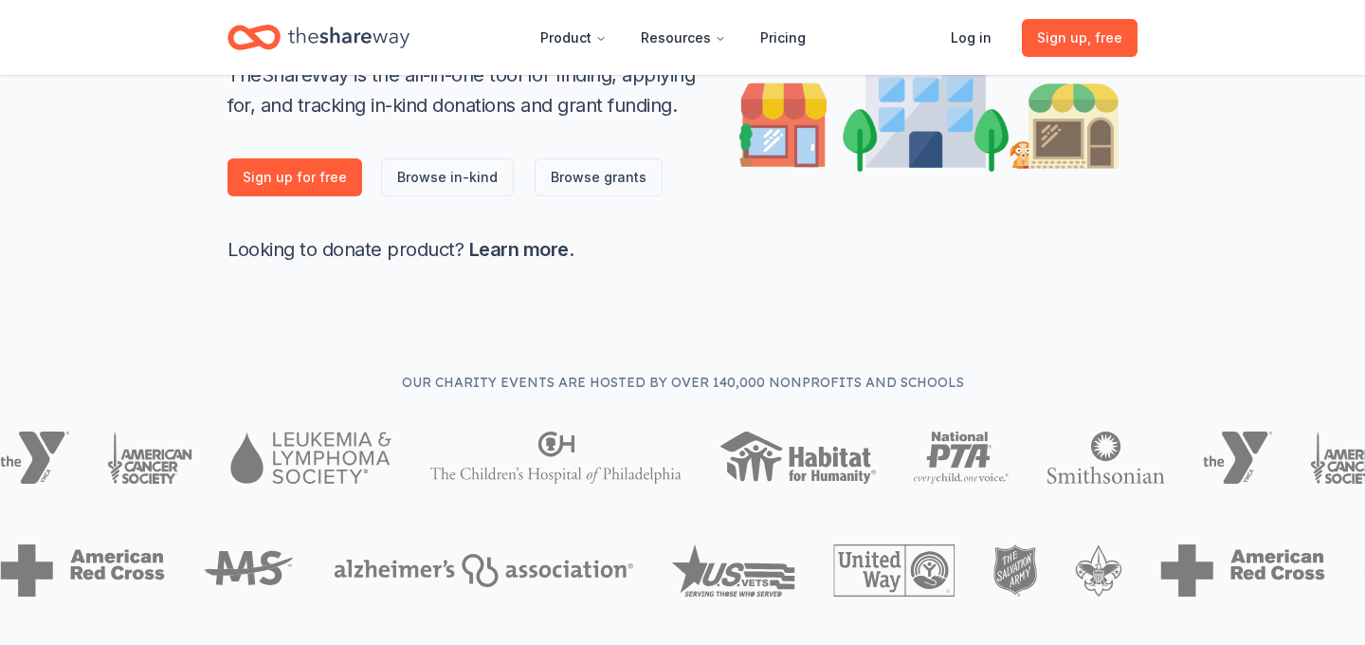
scroll to position [402, 0]
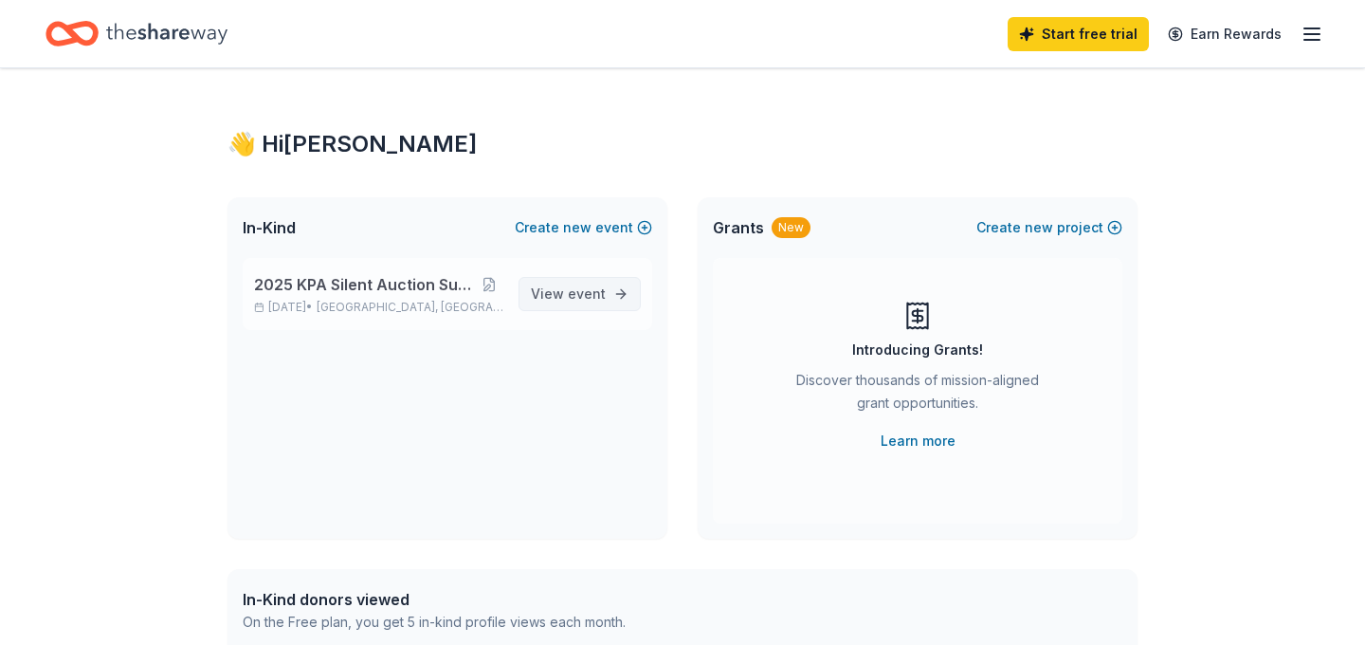
click at [566, 303] on span "View event" at bounding box center [568, 293] width 75 height 23
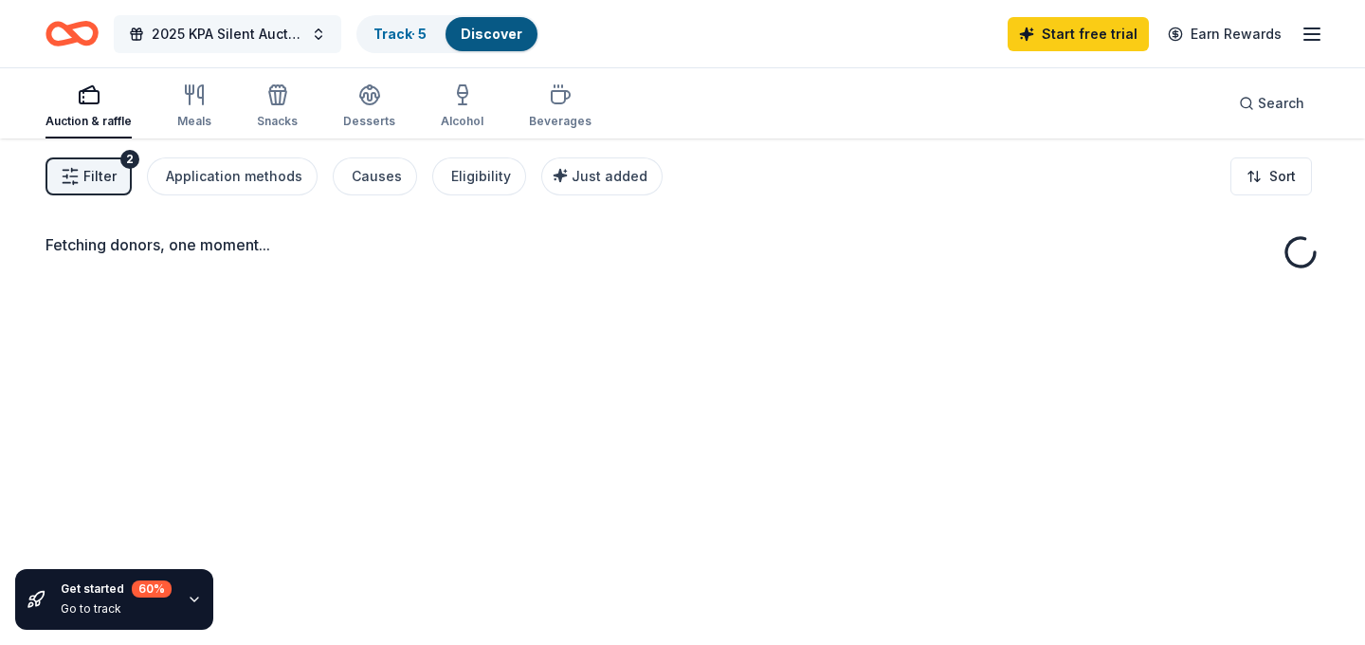
click at [282, 48] on button "2025 KPA Silent Auction Supporting KPF" at bounding box center [228, 34] width 228 height 38
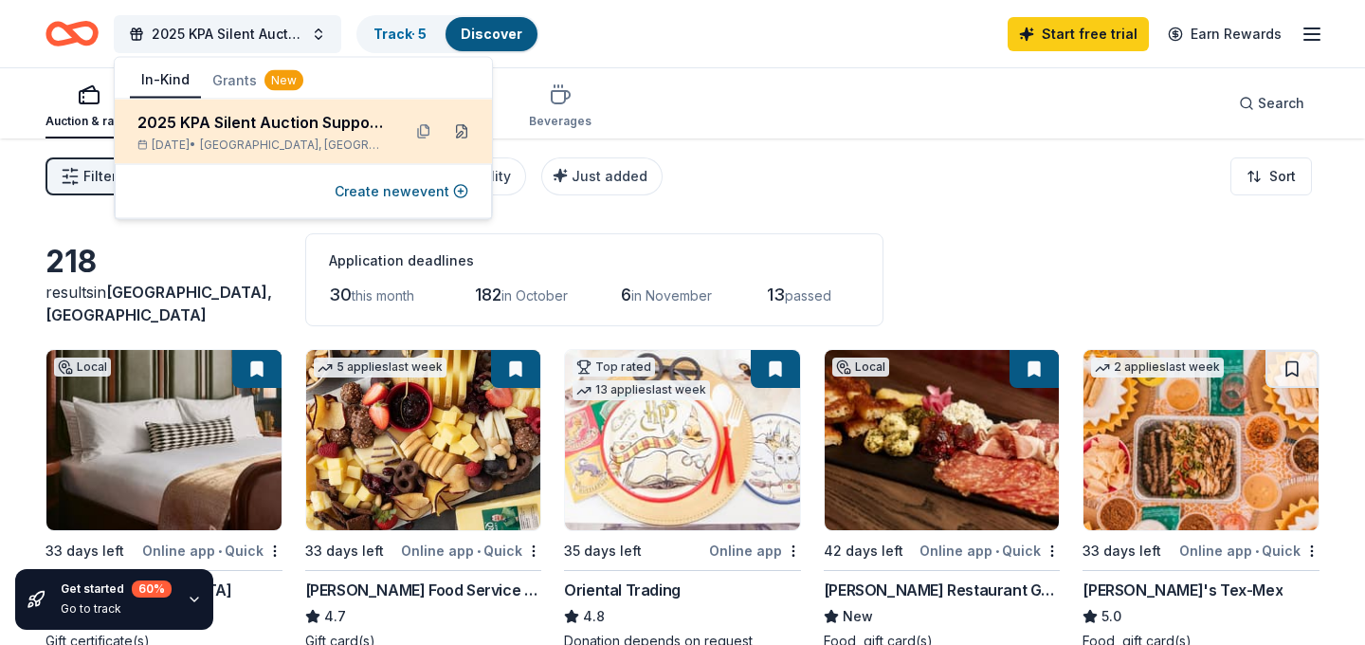
click at [457, 125] on button at bounding box center [461, 132] width 30 height 30
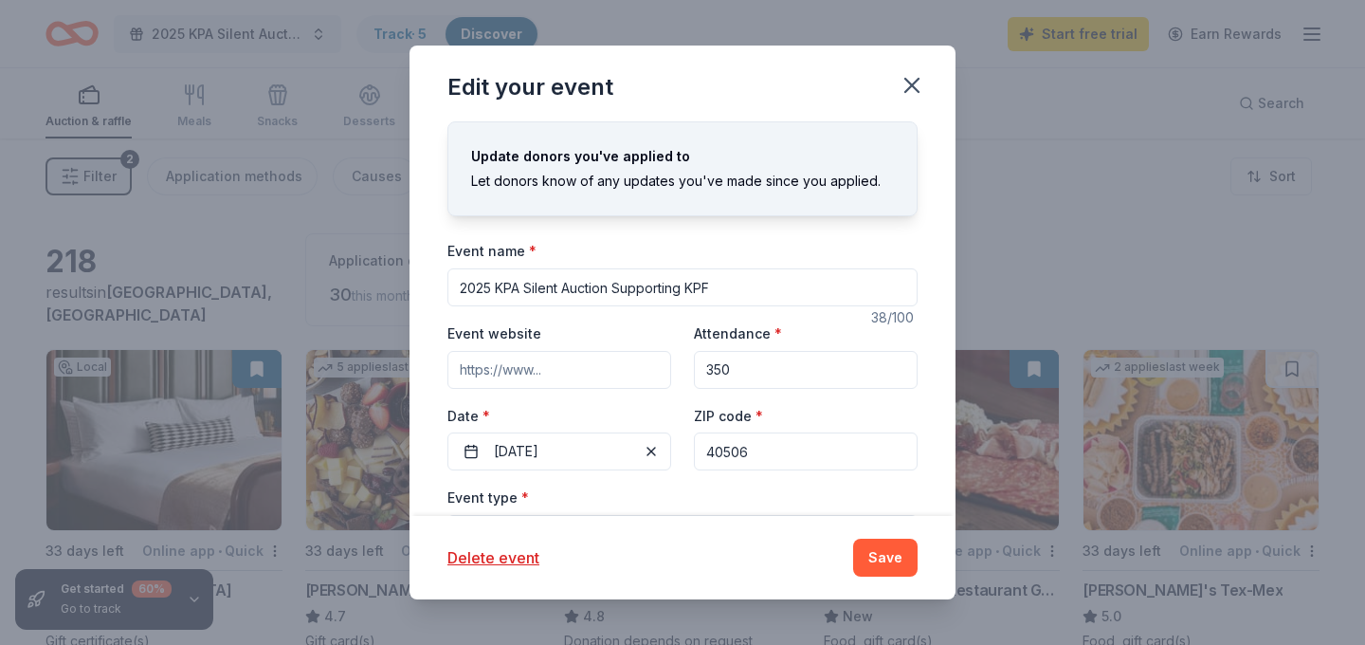
scroll to position [633, 0]
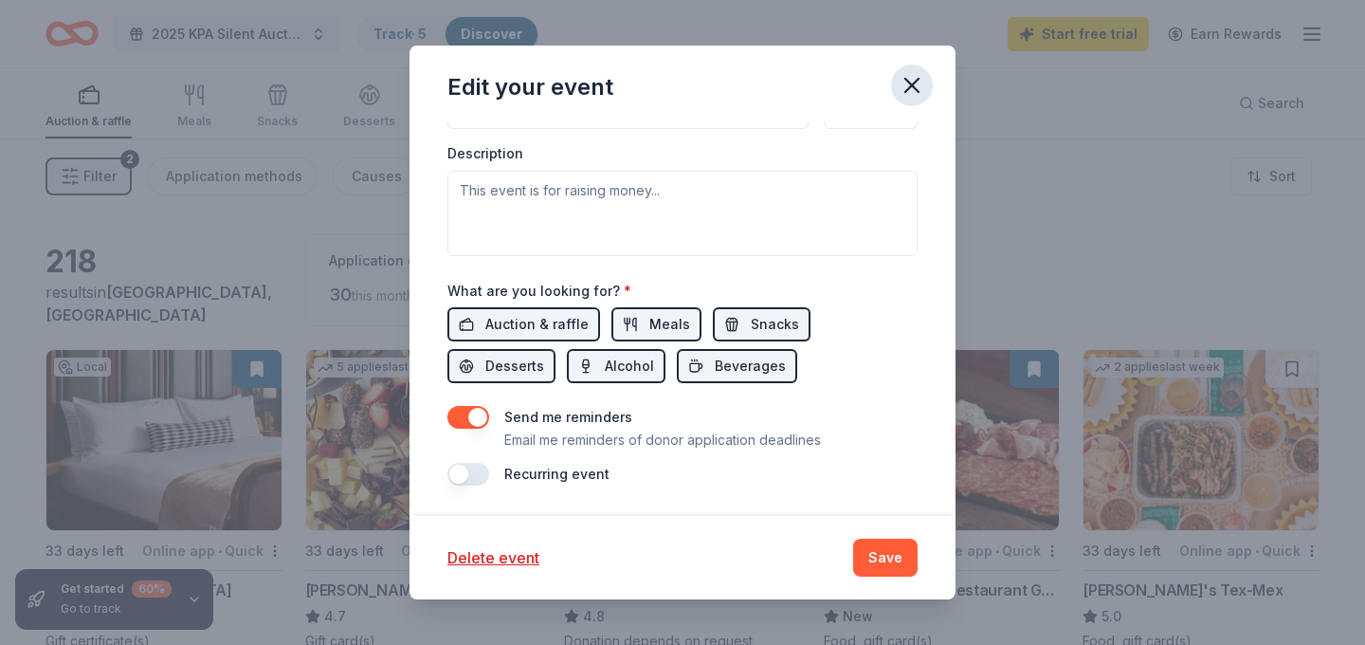
click at [902, 82] on icon "button" at bounding box center [912, 85] width 27 height 27
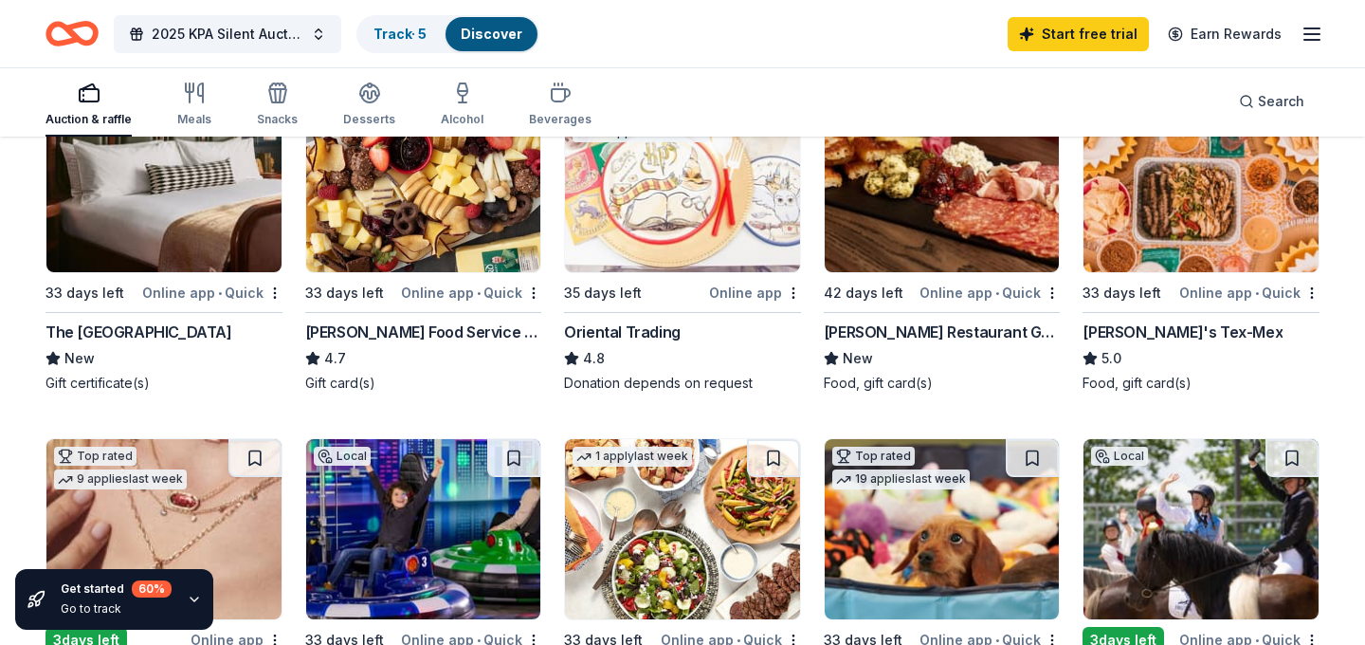
scroll to position [0, 0]
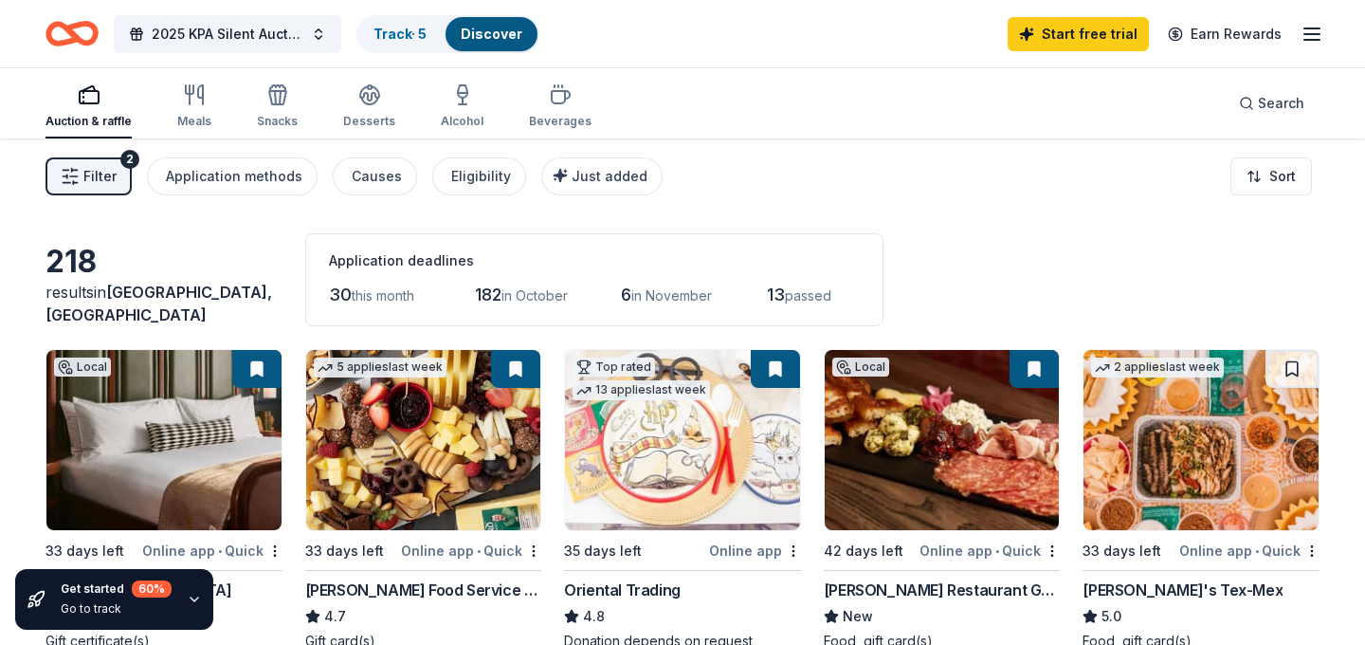
click at [1307, 28] on line "button" at bounding box center [1311, 28] width 15 height 0
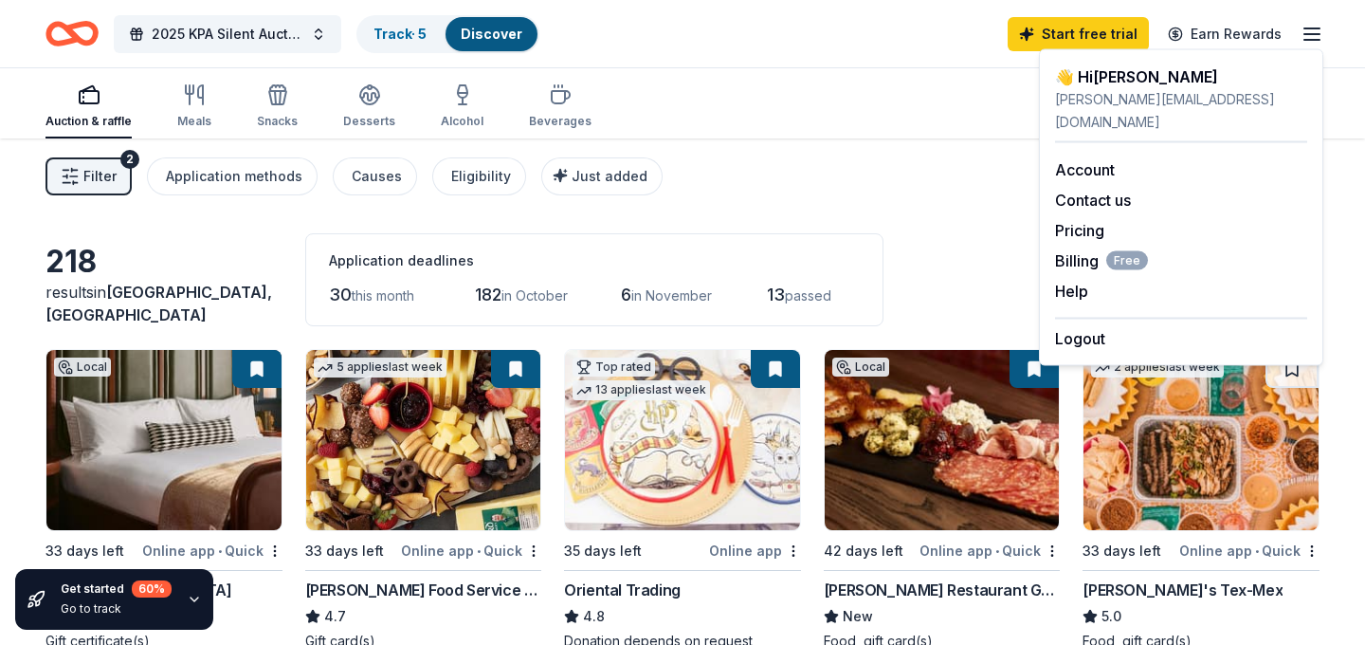
click at [1089, 66] on div "👋 Hi Laura" at bounding box center [1181, 76] width 252 height 23
click at [1084, 160] on link "Account" at bounding box center [1085, 169] width 60 height 19
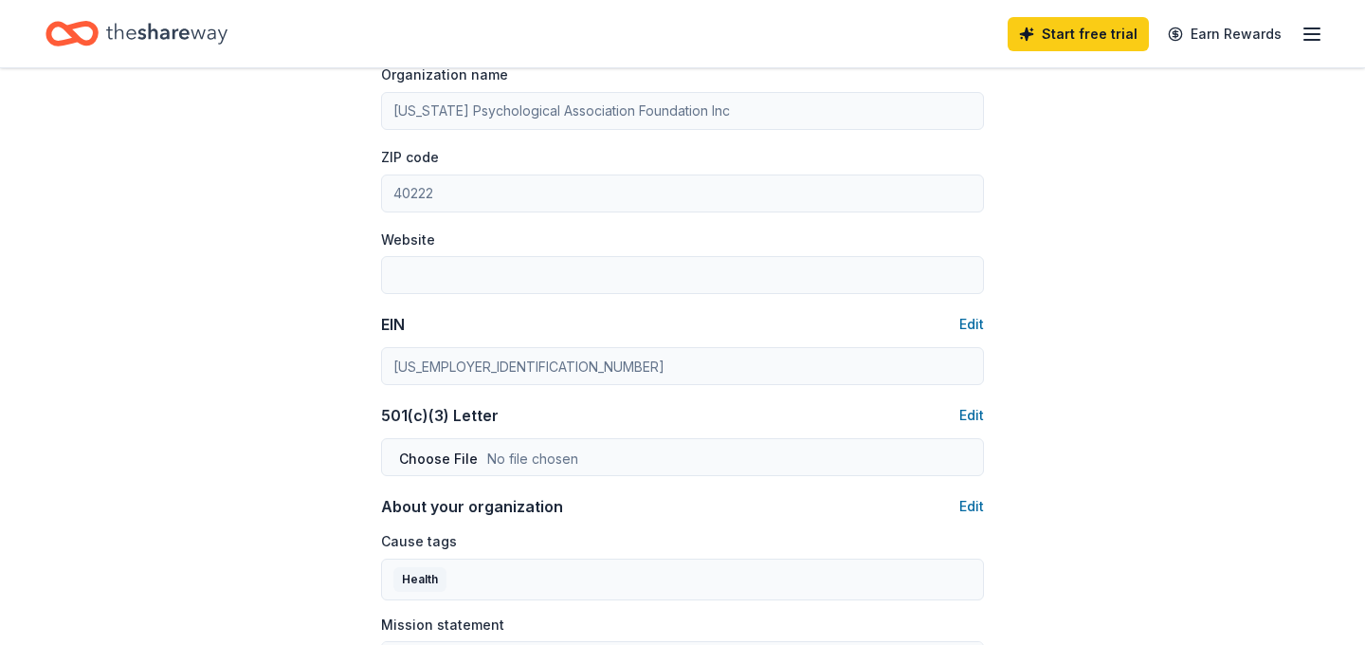
scroll to position [649, 0]
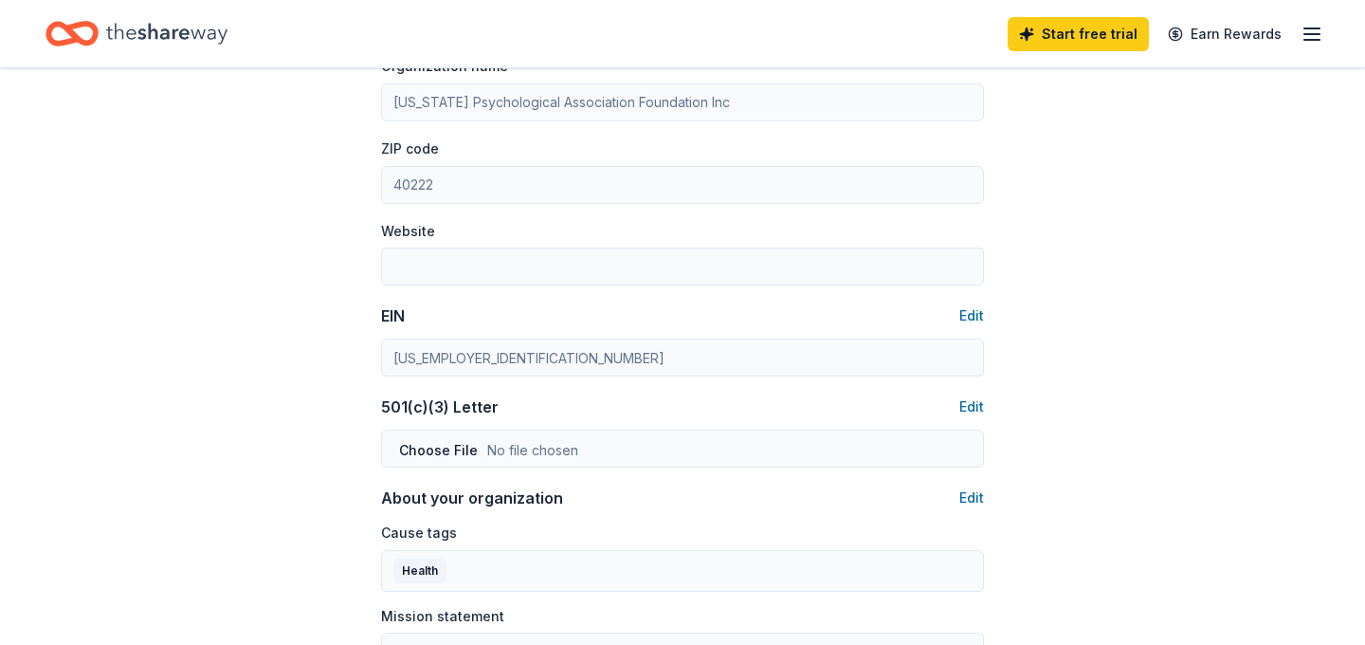
click at [376, 362] on div "Account About me Profile Edit First name Laura Last name Wittenberg Role Develo…" at bounding box center [683, 235] width 664 height 1632
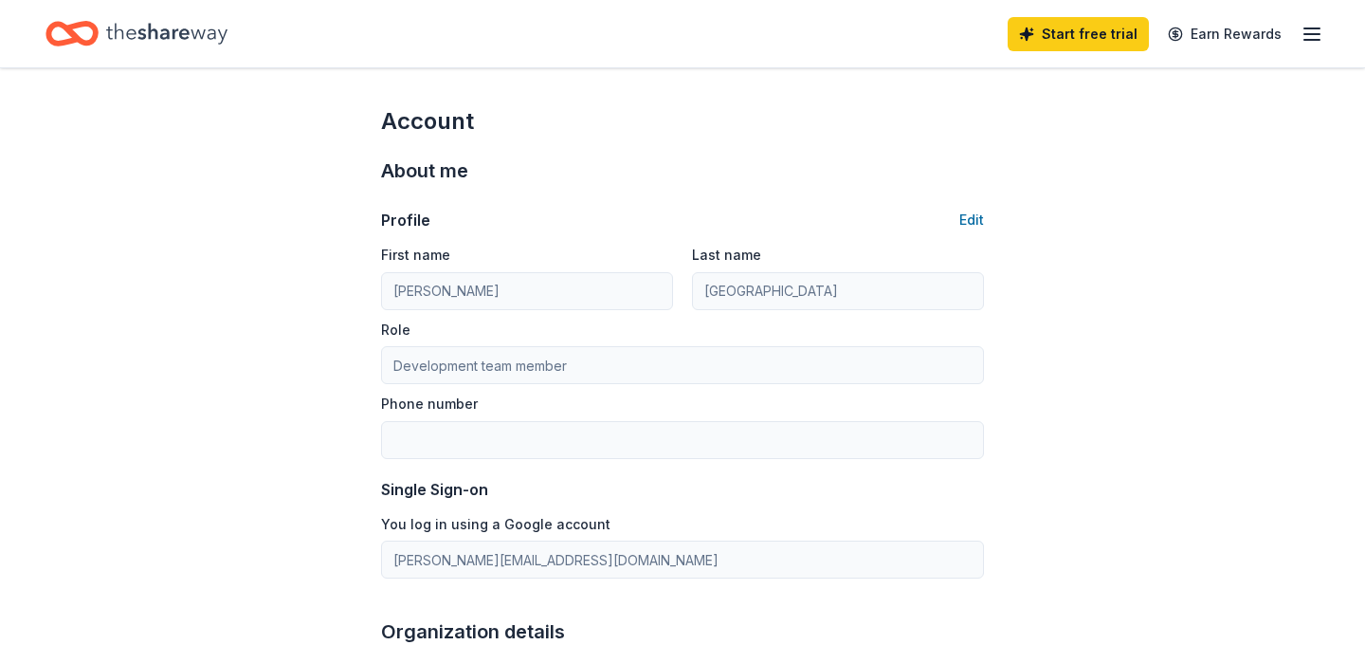
click at [187, 40] on icon "Home" at bounding box center [166, 33] width 121 height 39
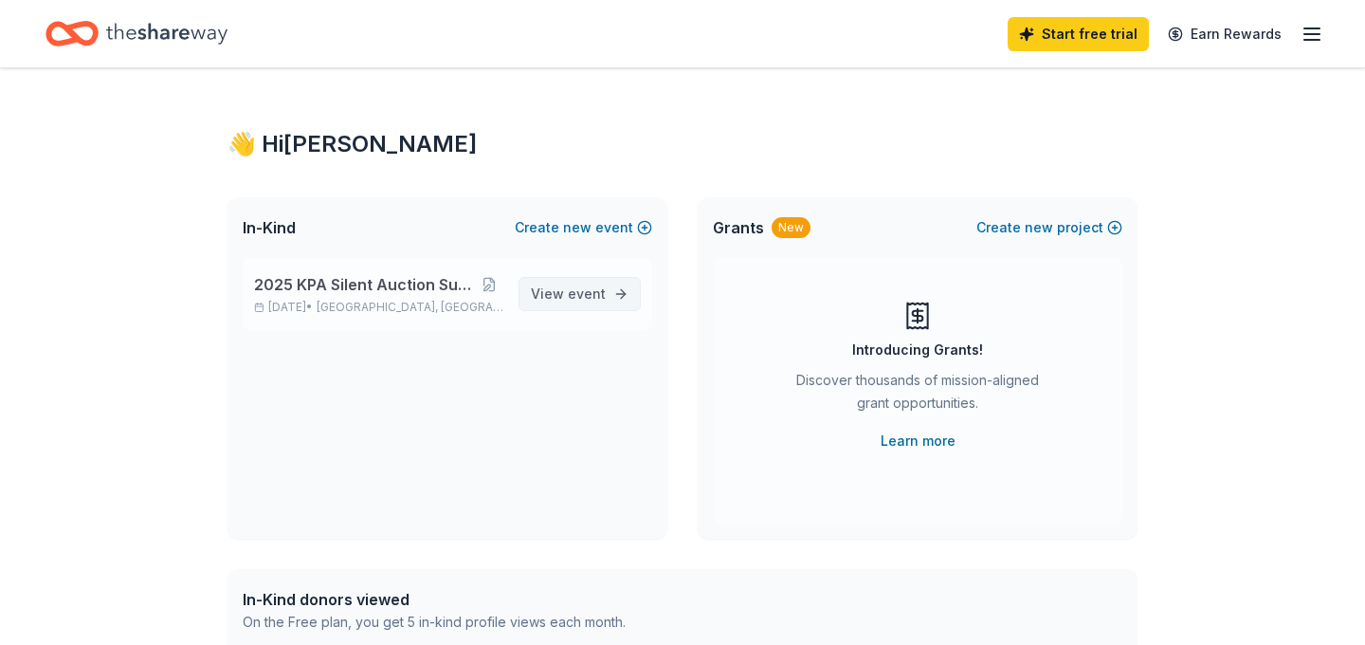
click at [590, 290] on span "event" at bounding box center [587, 293] width 38 height 16
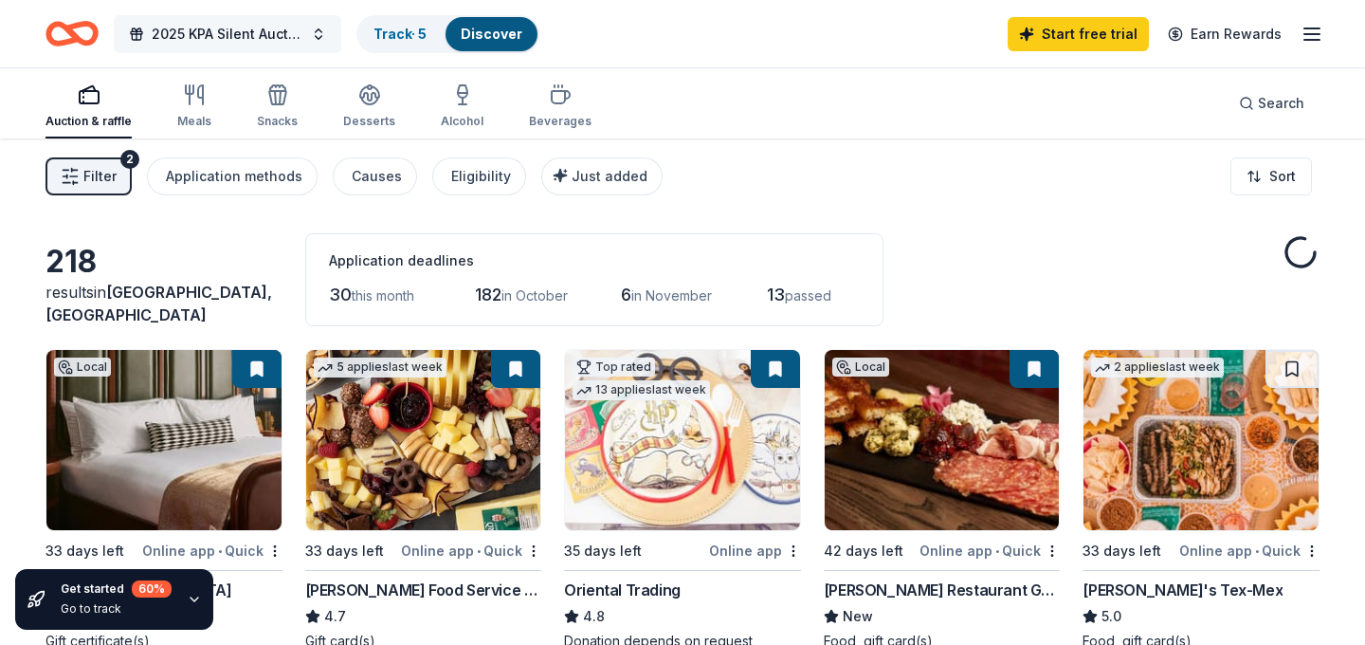
click at [183, 24] on span "2025 KPA Silent Auction Supporting KPF" at bounding box center [228, 34] width 152 height 23
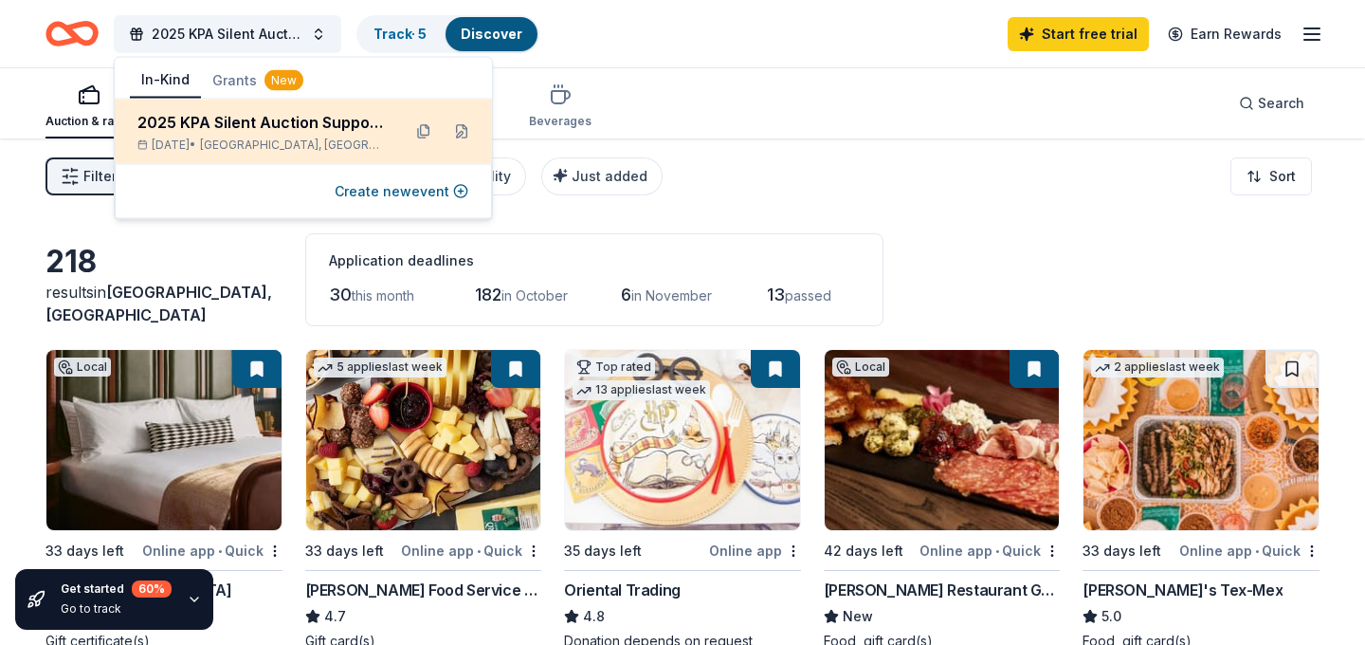
click at [230, 140] on div "Nov 14, 2025 • Lexington, KY" at bounding box center [261, 144] width 248 height 15
click at [456, 132] on button at bounding box center [461, 132] width 30 height 30
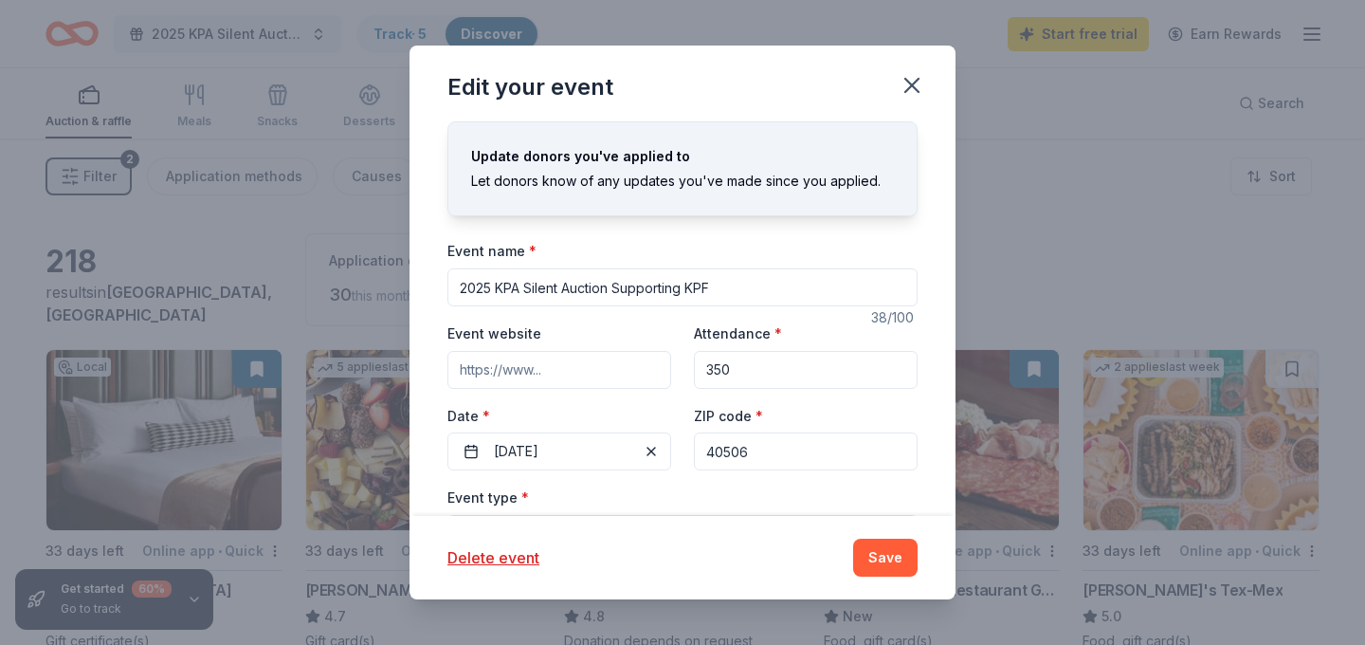
scroll to position [143, 0]
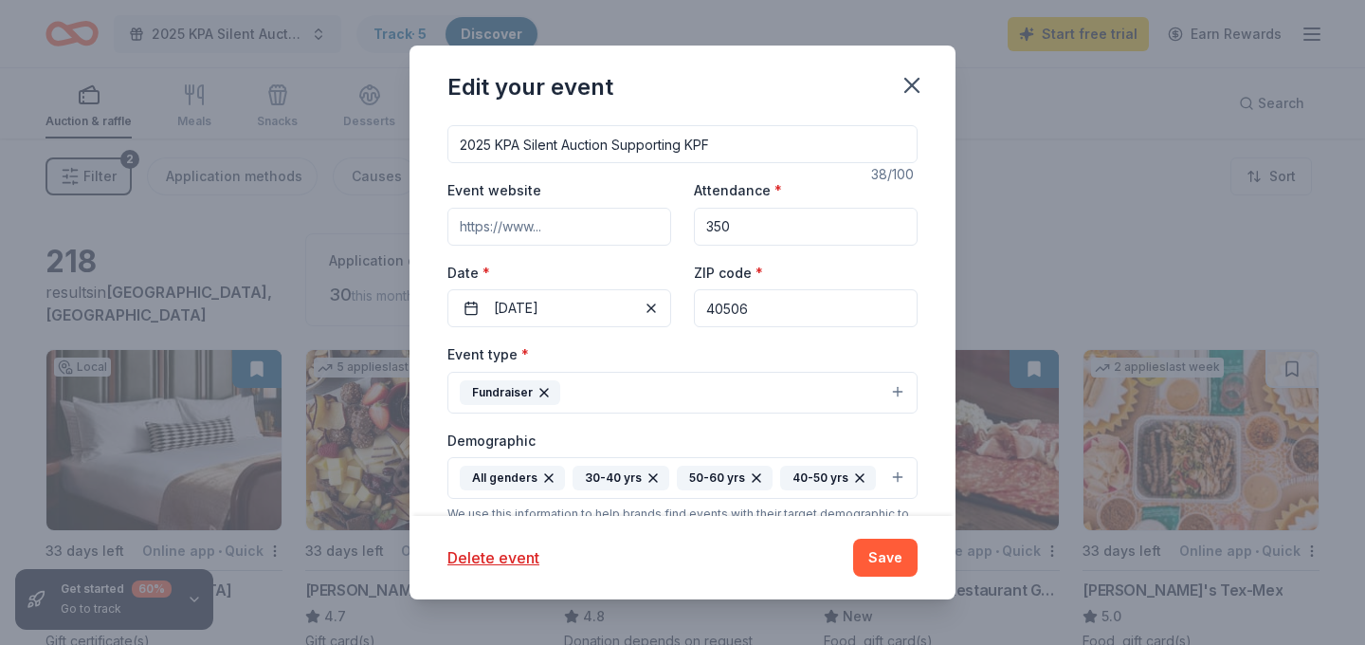
click at [551, 220] on input "Event website" at bounding box center [559, 227] width 224 height 38
paste input "https://givebutter.com/c/3akIYF"
type input "https://givebutter.com/c/3akIYF"
click at [543, 299] on button "11/14/2025" at bounding box center [559, 308] width 224 height 38
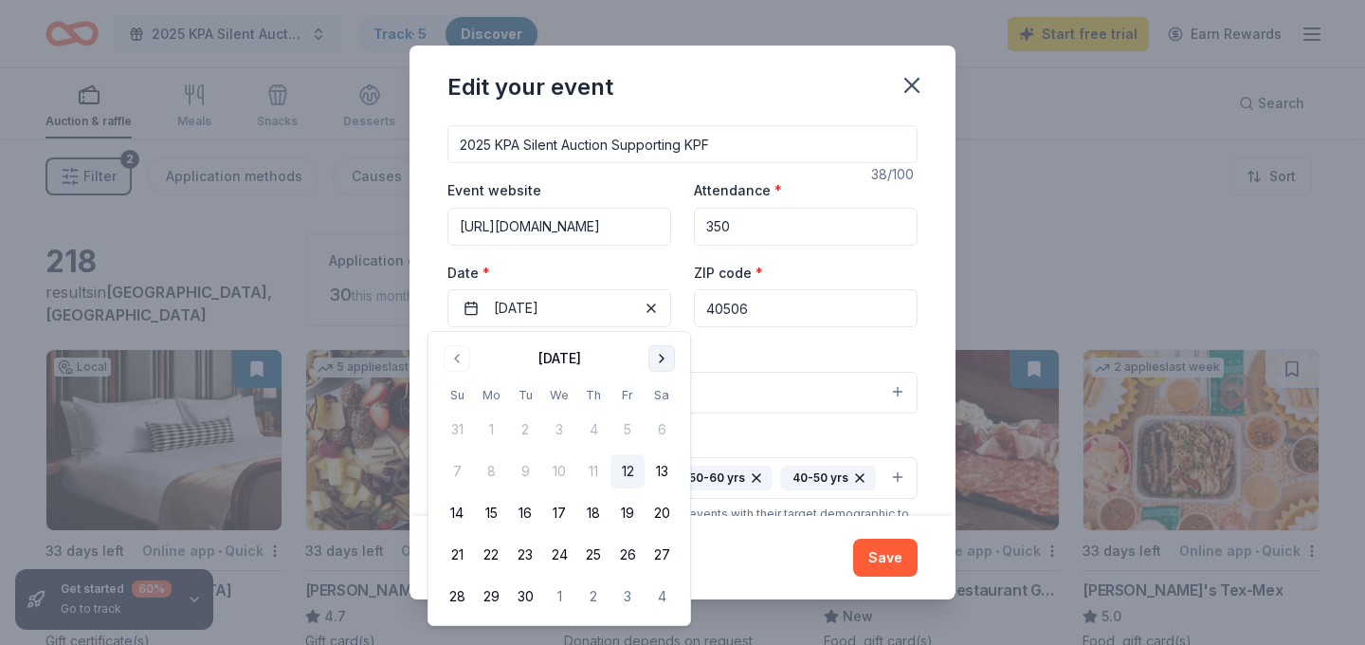
click at [658, 346] on button "Go to next month" at bounding box center [661, 358] width 27 height 27
click at [757, 393] on button "Fundraiser" at bounding box center [682, 393] width 470 height 42
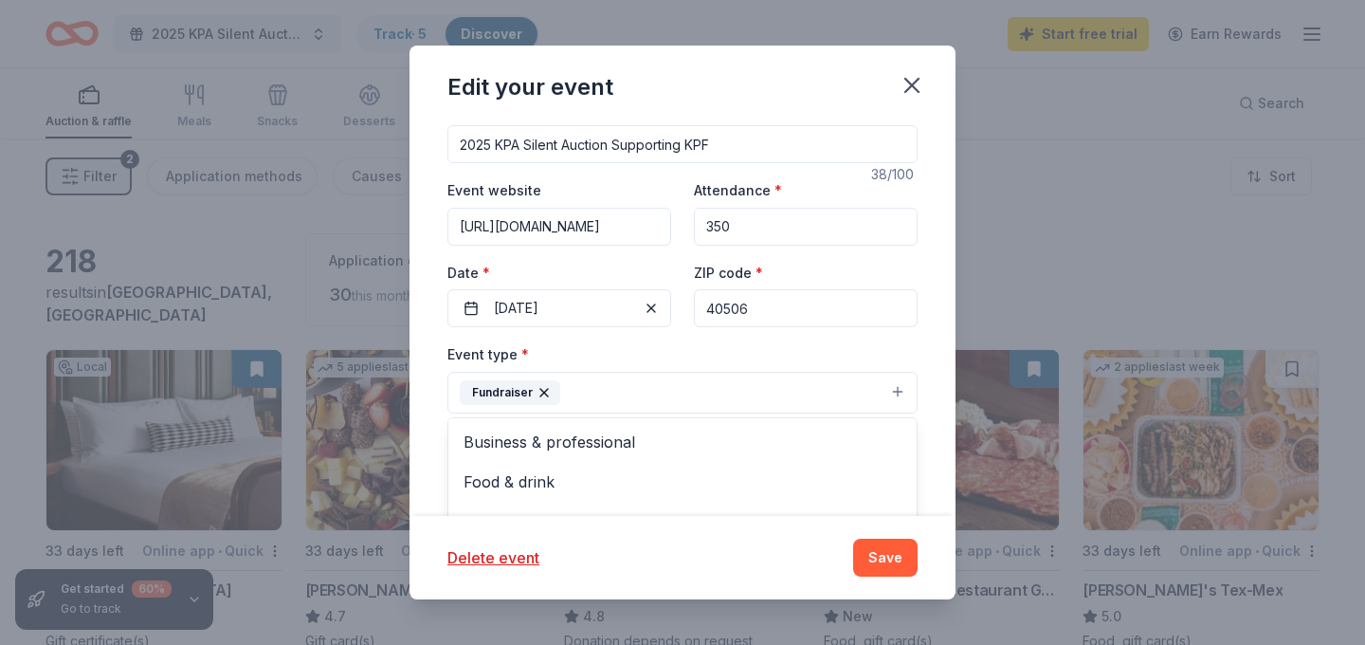
scroll to position [152, 0]
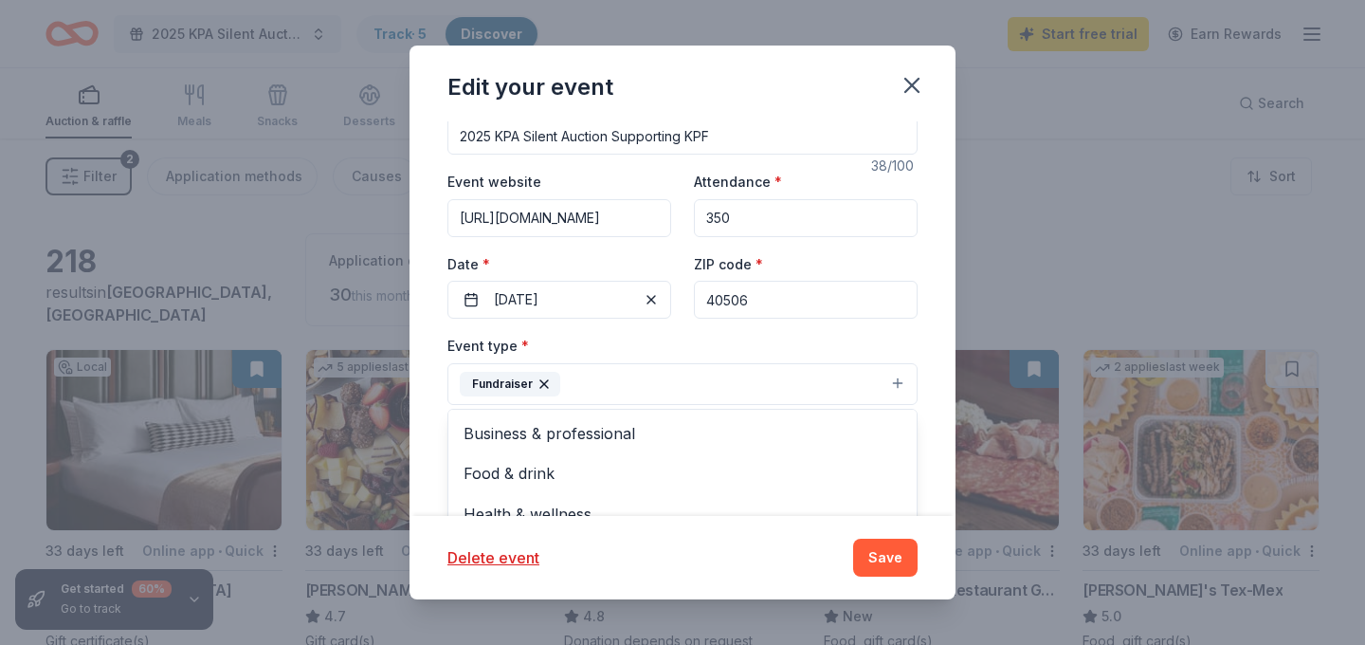
click at [742, 92] on div "Edit your event Update donors you've applied to Let donors know of any updates …" at bounding box center [683, 322] width 546 height 553
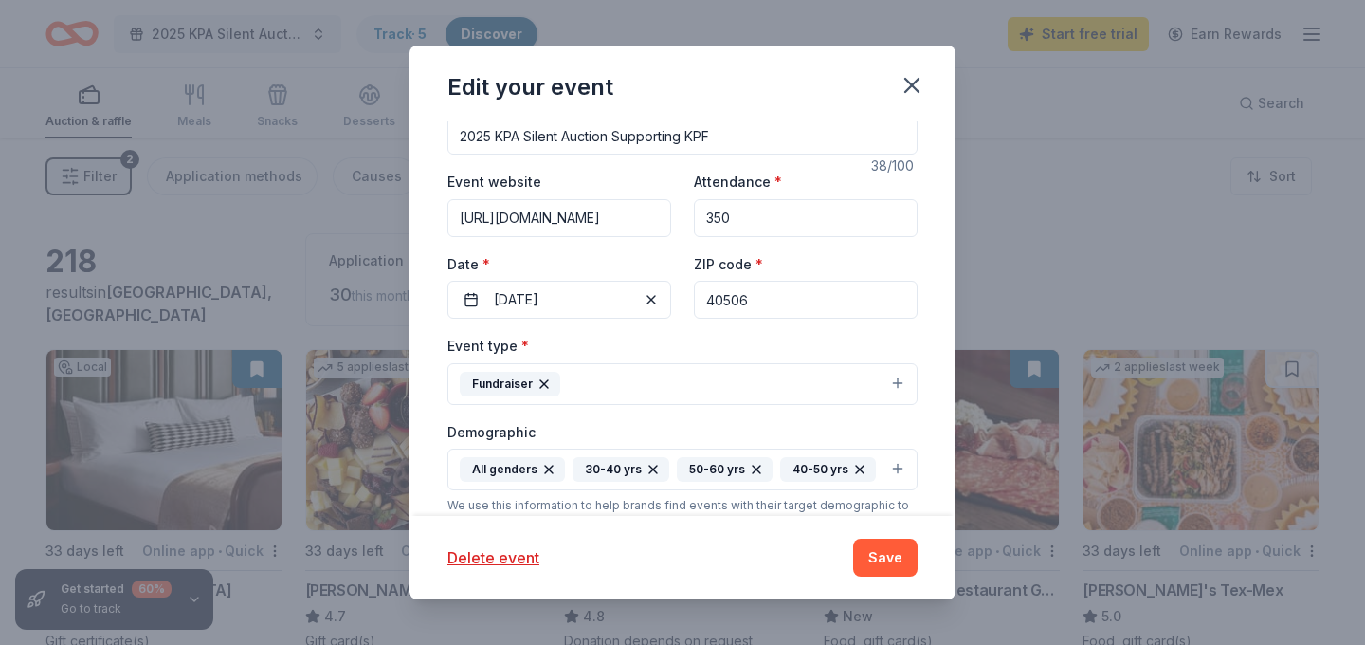
click at [641, 361] on div "Event type * Fundraiser" at bounding box center [682, 369] width 470 height 71
click at [641, 381] on button "Fundraiser" at bounding box center [682, 384] width 470 height 42
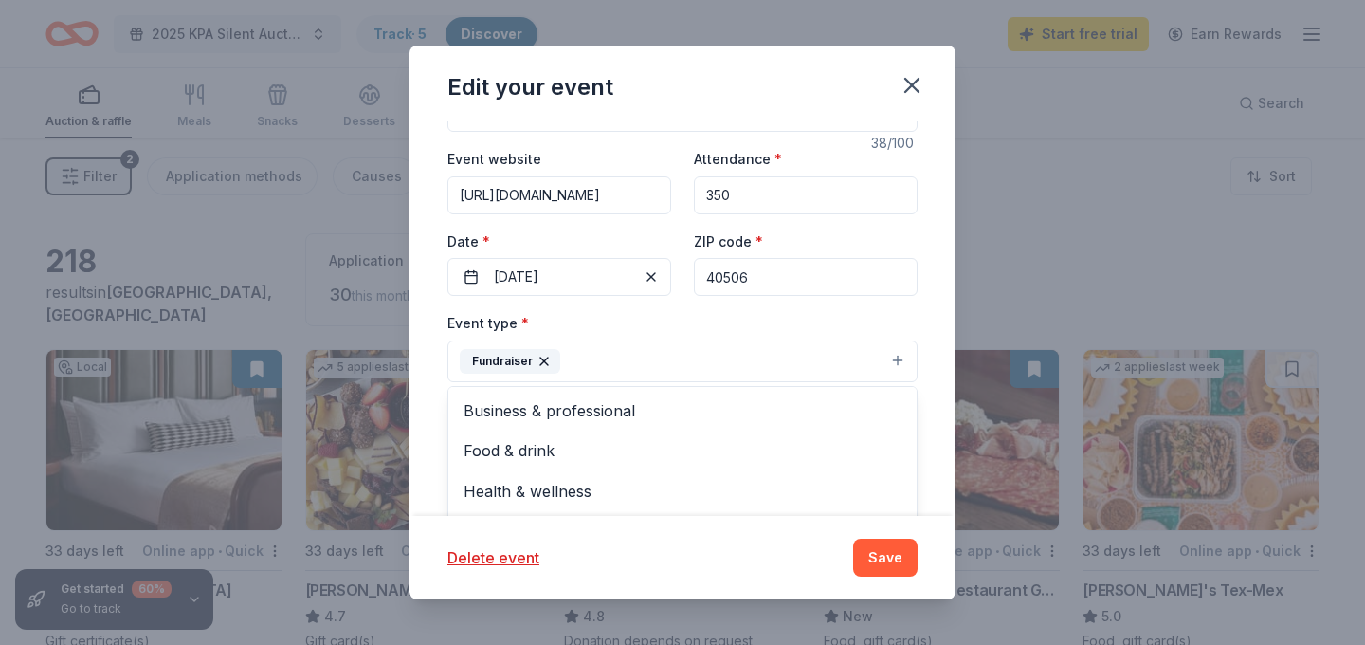
scroll to position [213, 0]
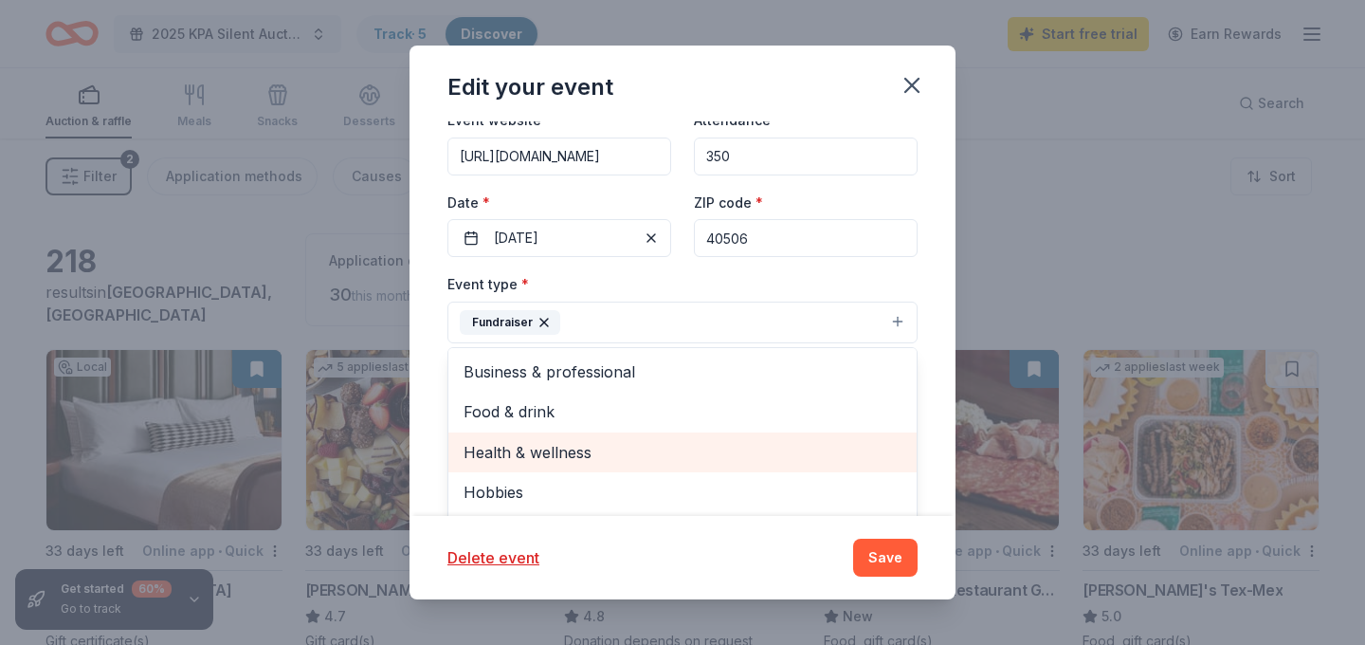
click at [571, 464] on span "Health & wellness" at bounding box center [683, 452] width 438 height 25
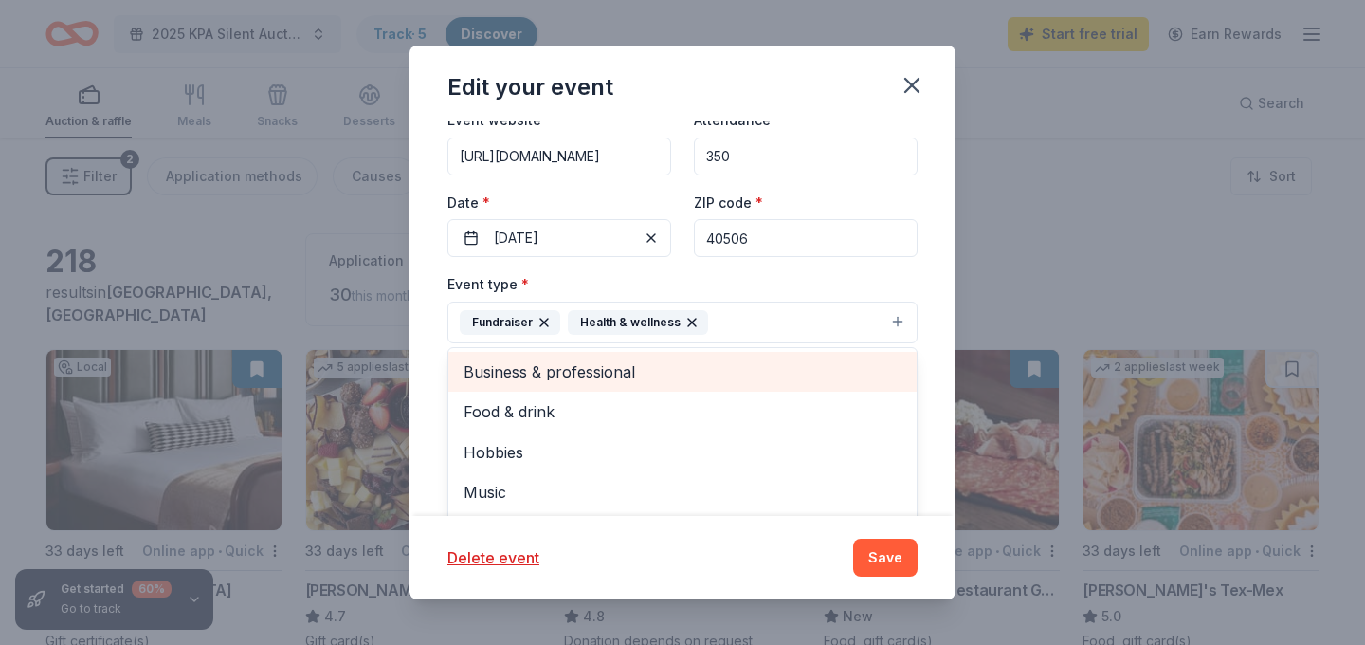
click at [574, 371] on span "Business & professional" at bounding box center [683, 371] width 438 height 25
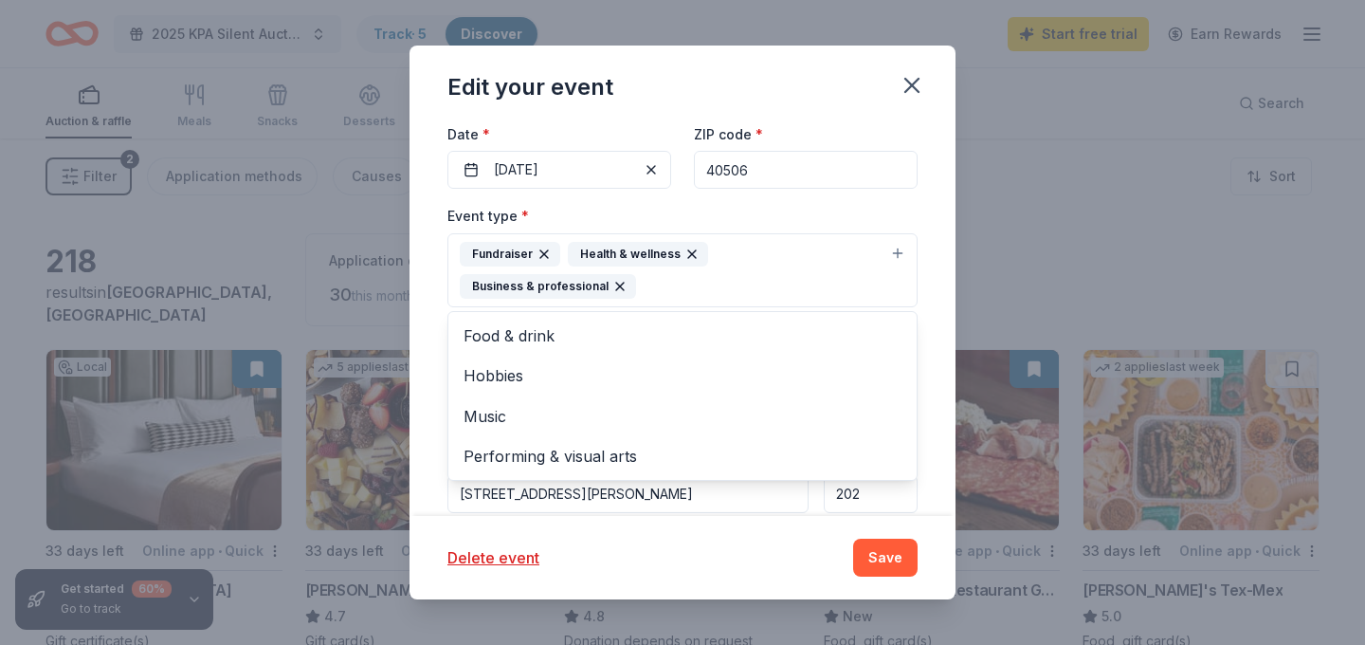
scroll to position [272, 0]
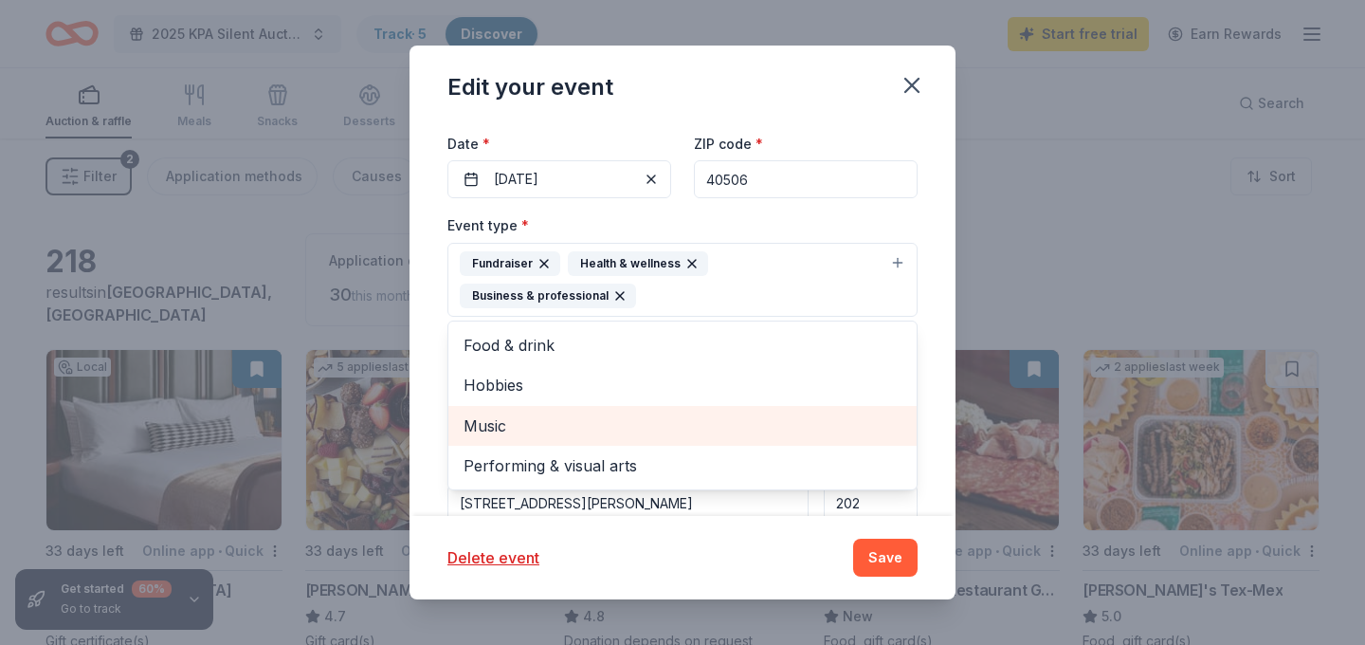
click at [552, 413] on span "Music" at bounding box center [683, 425] width 438 height 25
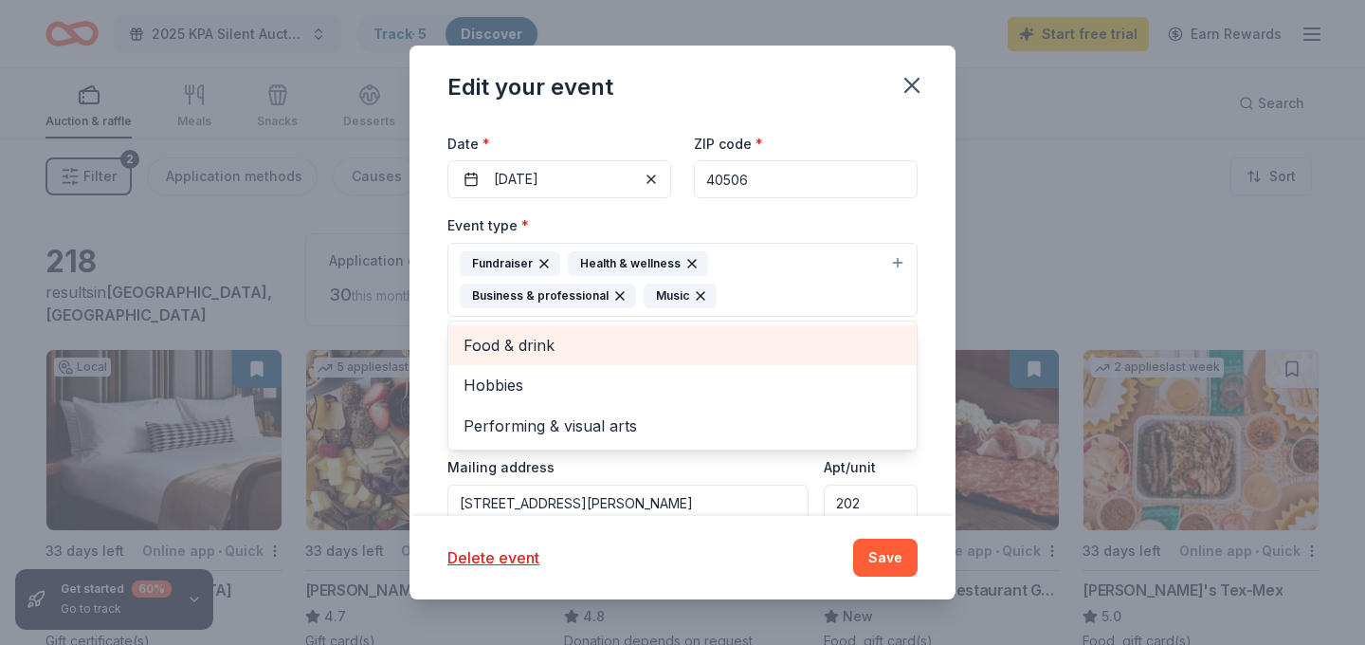
click at [551, 344] on span "Food & drink" at bounding box center [683, 345] width 438 height 25
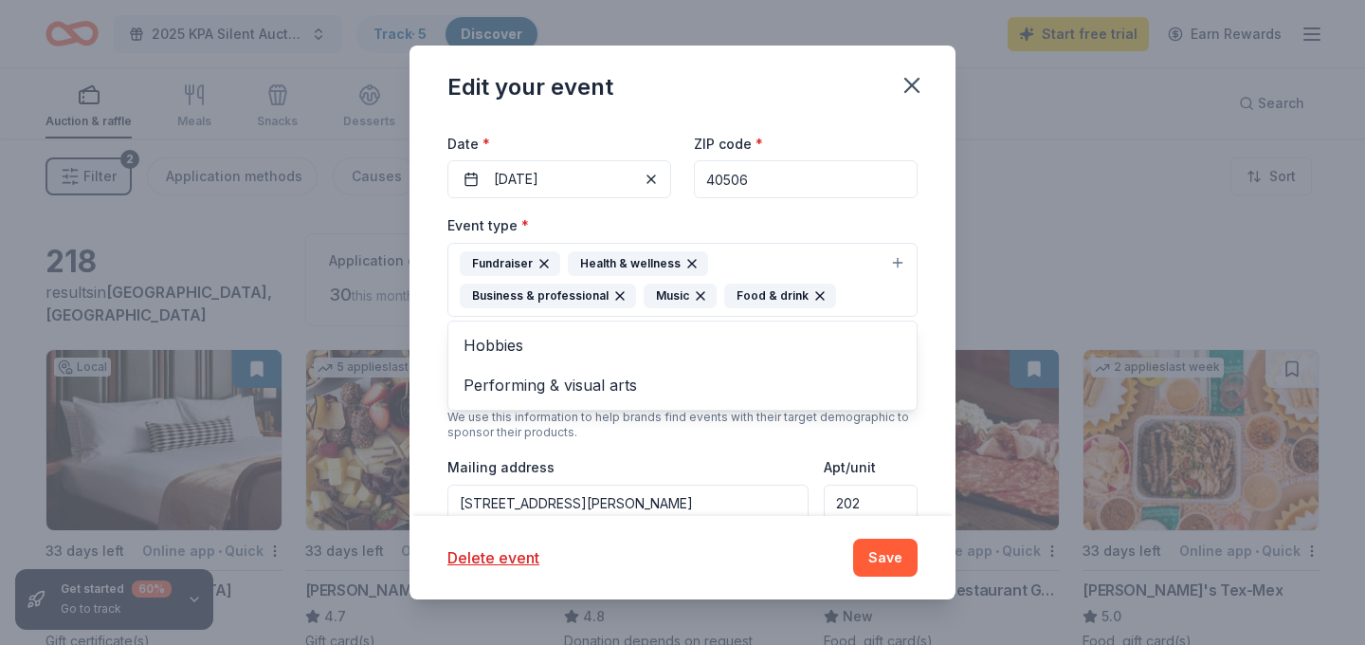
click at [648, 456] on div "Event type * Fundraiser Health & wellness Business & professional Music Food & …" at bounding box center [682, 430] width 470 height 435
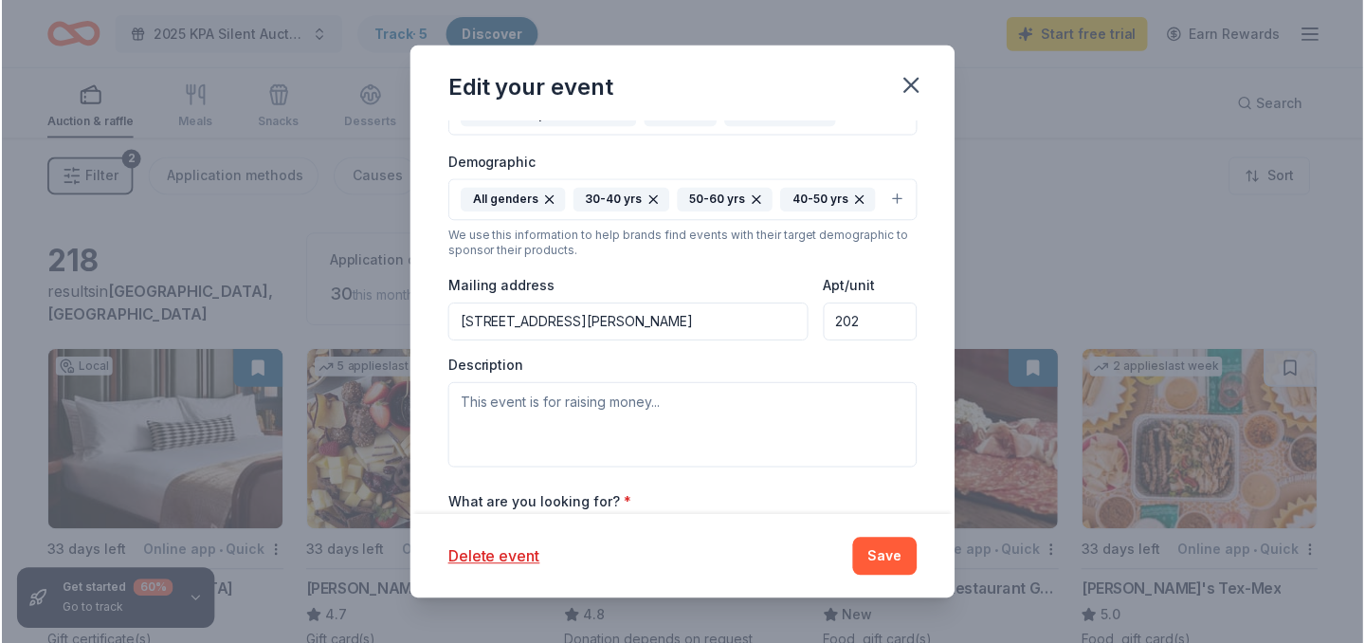
scroll to position [461, 0]
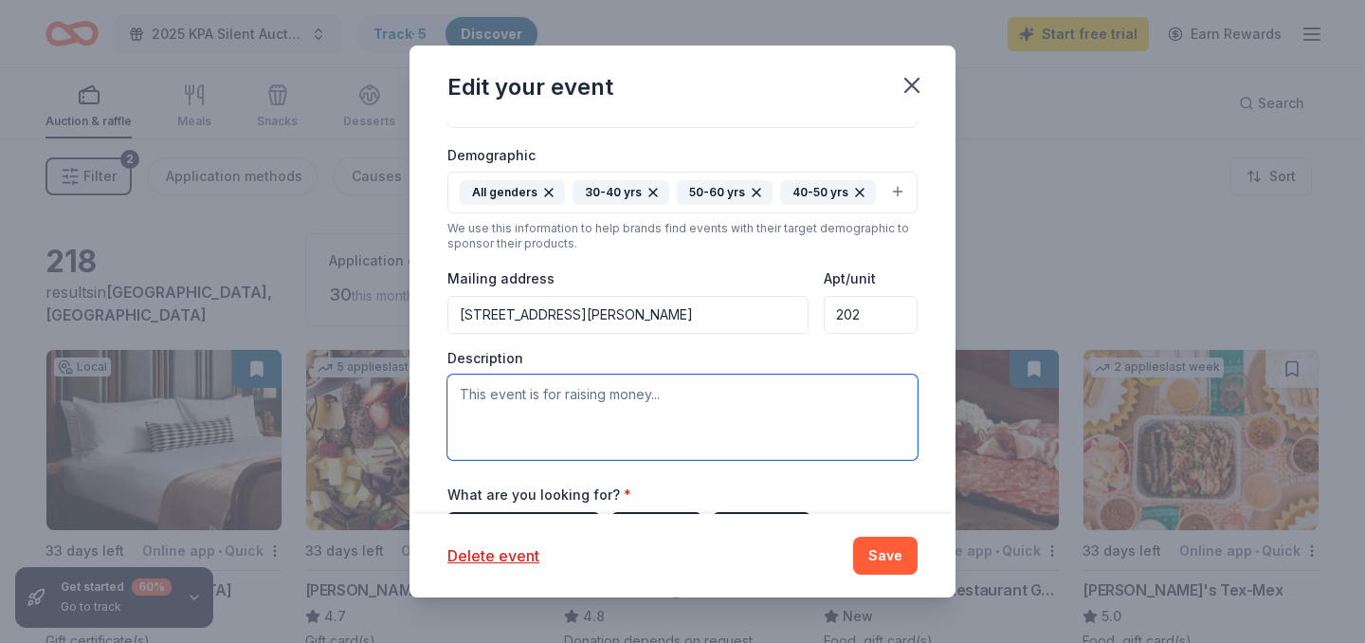
click at [582, 440] on textarea at bounding box center [682, 416] width 470 height 85
paste textarea "Every year the Kentucky Psychological Association hosts a silent auction at the…"
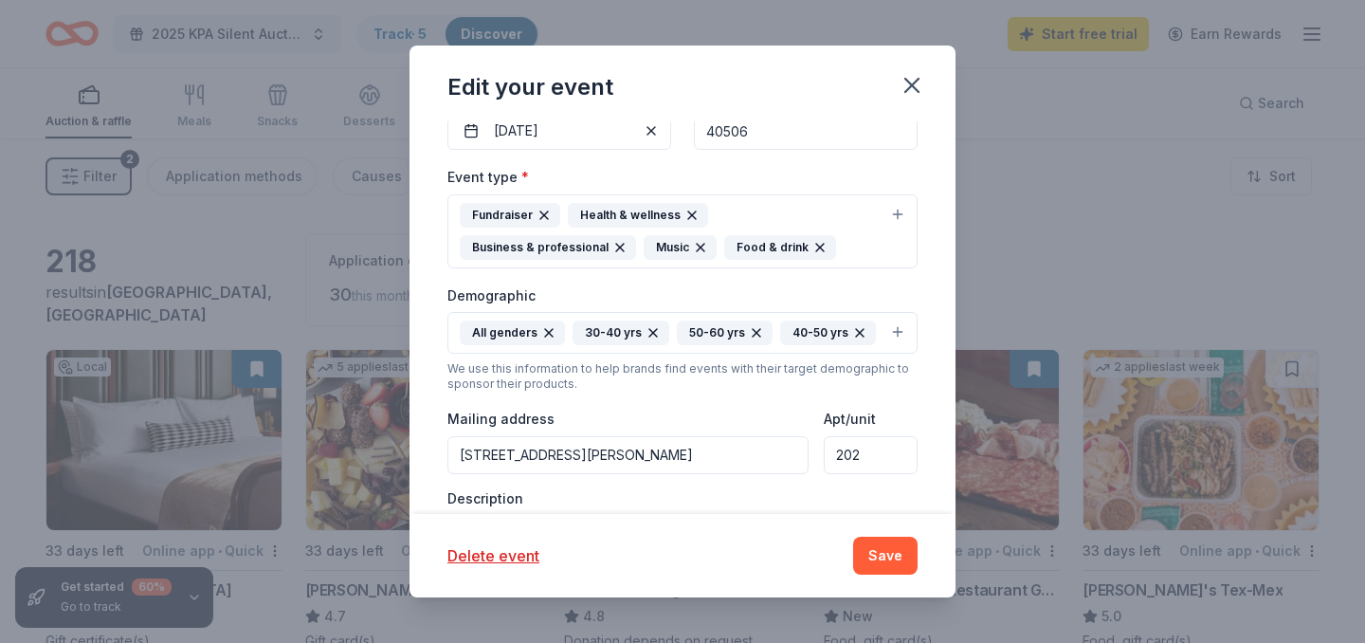
scroll to position [667, 0]
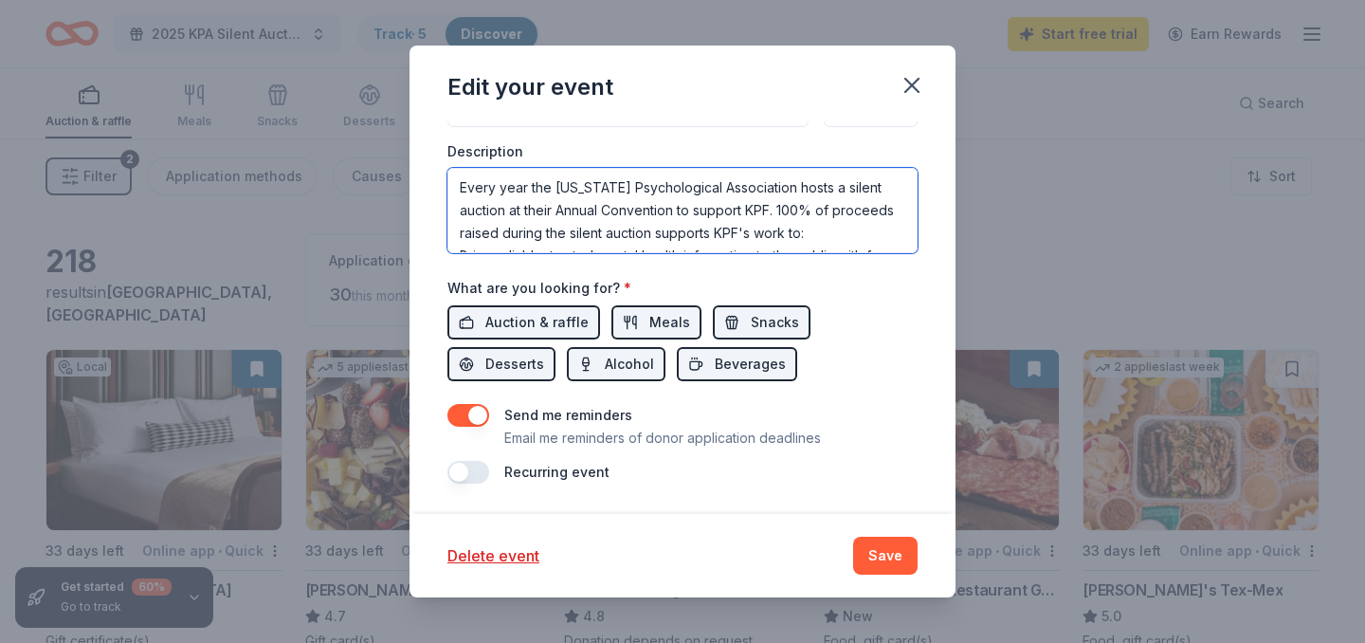
click at [459, 210] on textarea "Every year the Kentucky Psychological Association hosts a silent auction at the…" at bounding box center [682, 210] width 470 height 85
type textarea "Every year the Kentucky Psychological Association hosts a silent auction at the…"
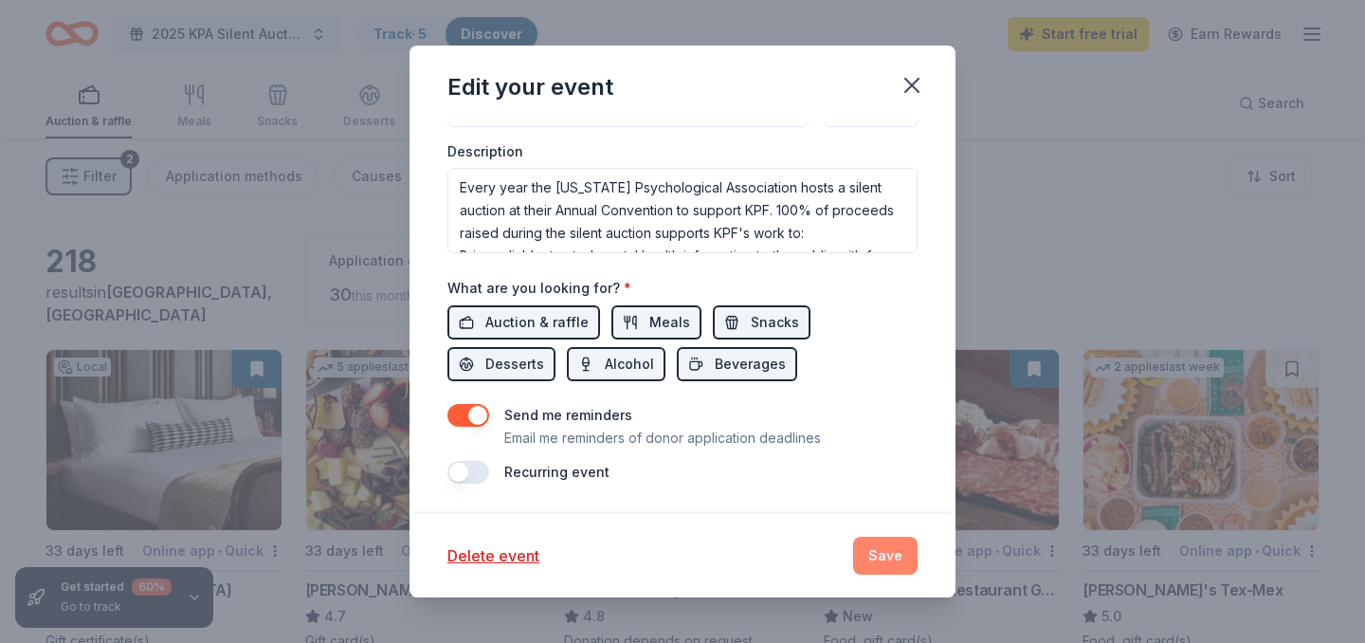
click at [865, 541] on button "Save" at bounding box center [885, 556] width 64 height 38
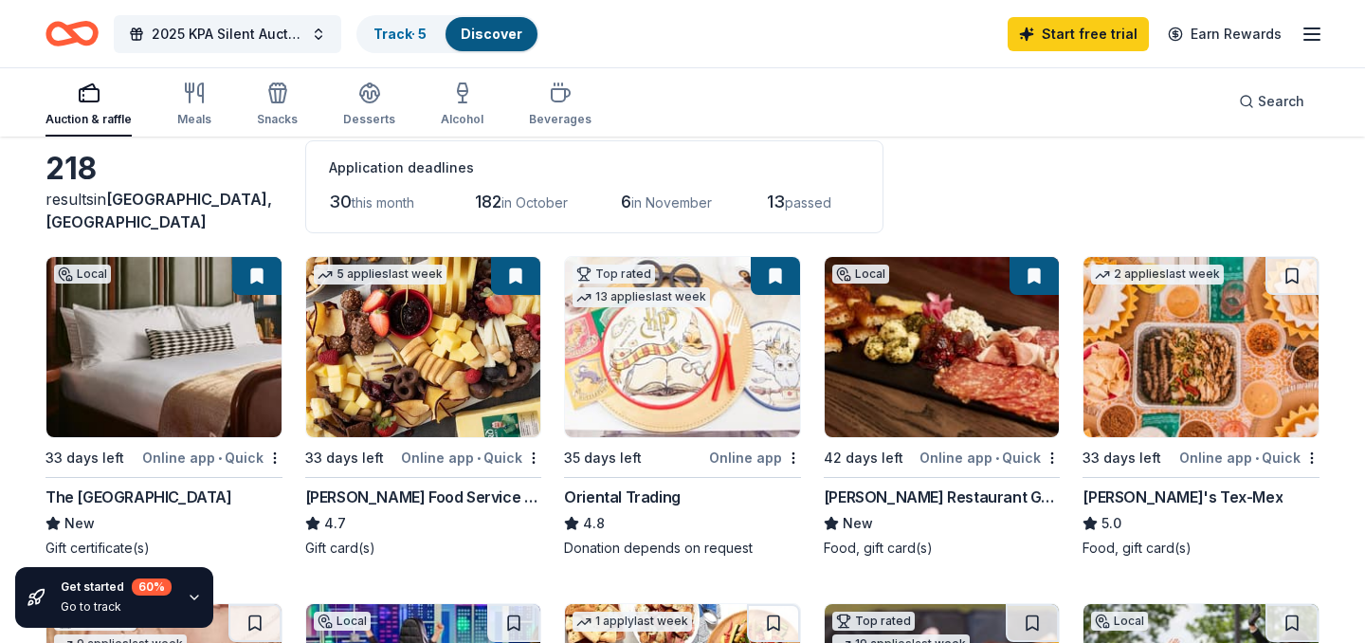
scroll to position [157, 0]
